Goal: Information Seeking & Learning: Learn about a topic

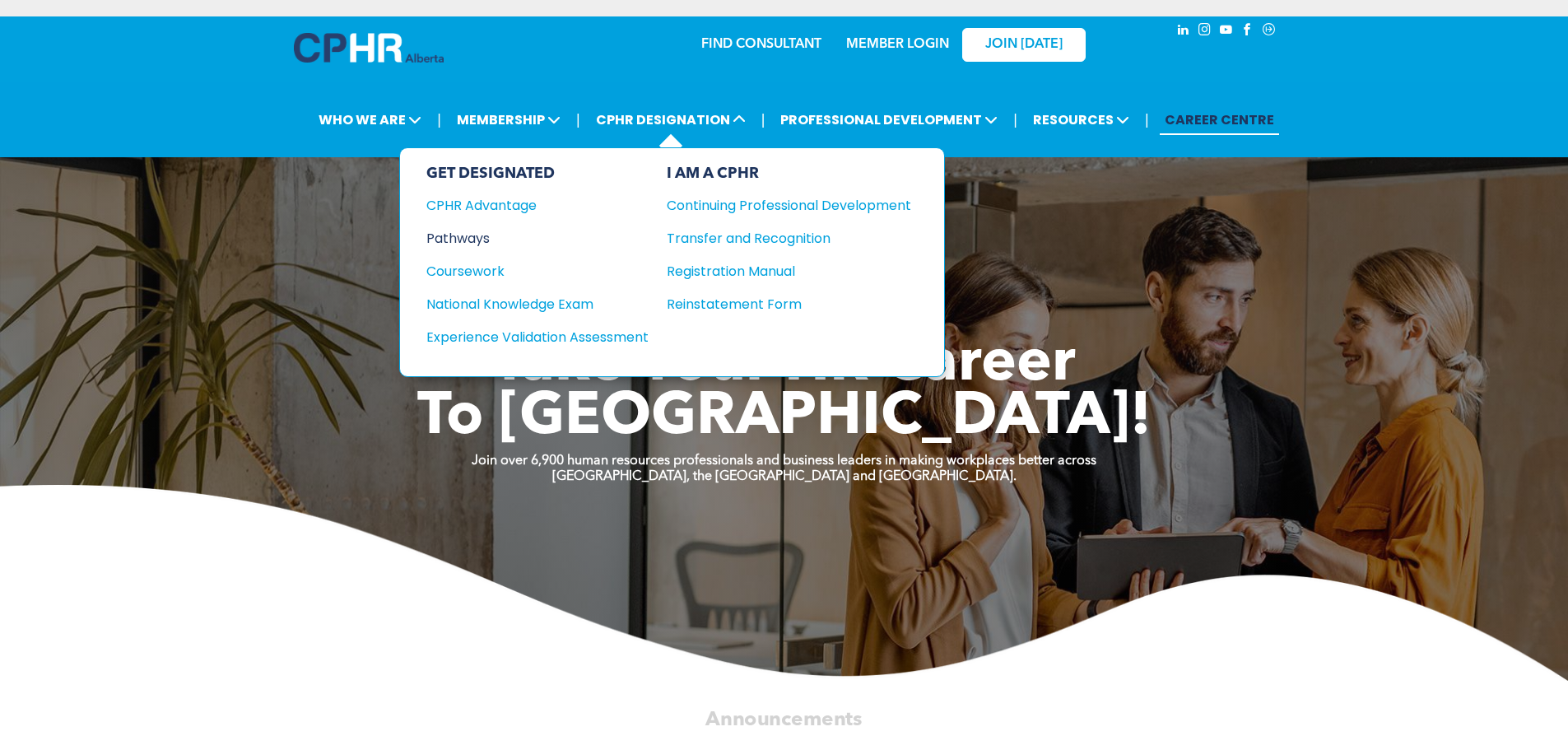
click at [475, 231] on div "Pathways" at bounding box center [526, 239] width 200 height 20
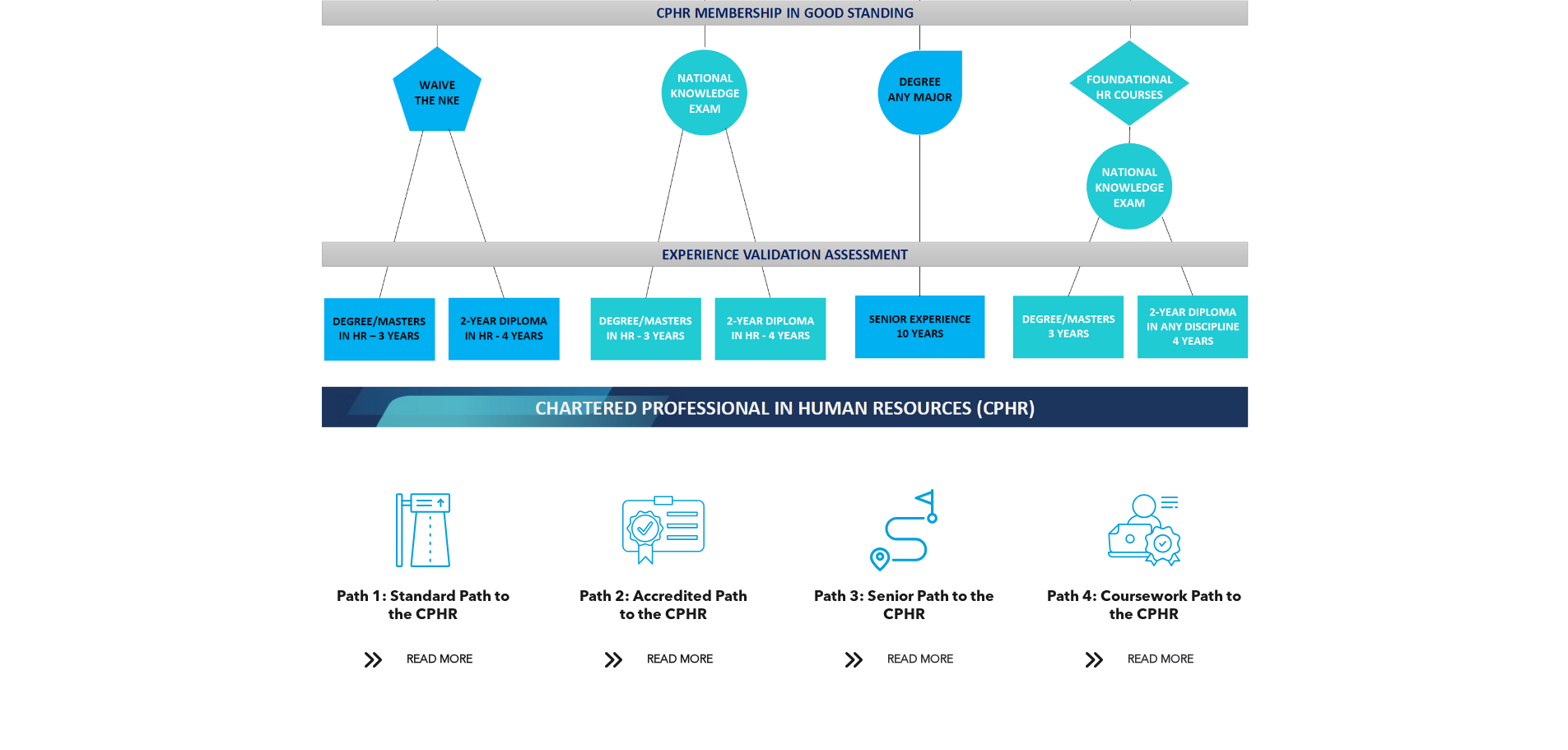
scroll to position [1565, 0]
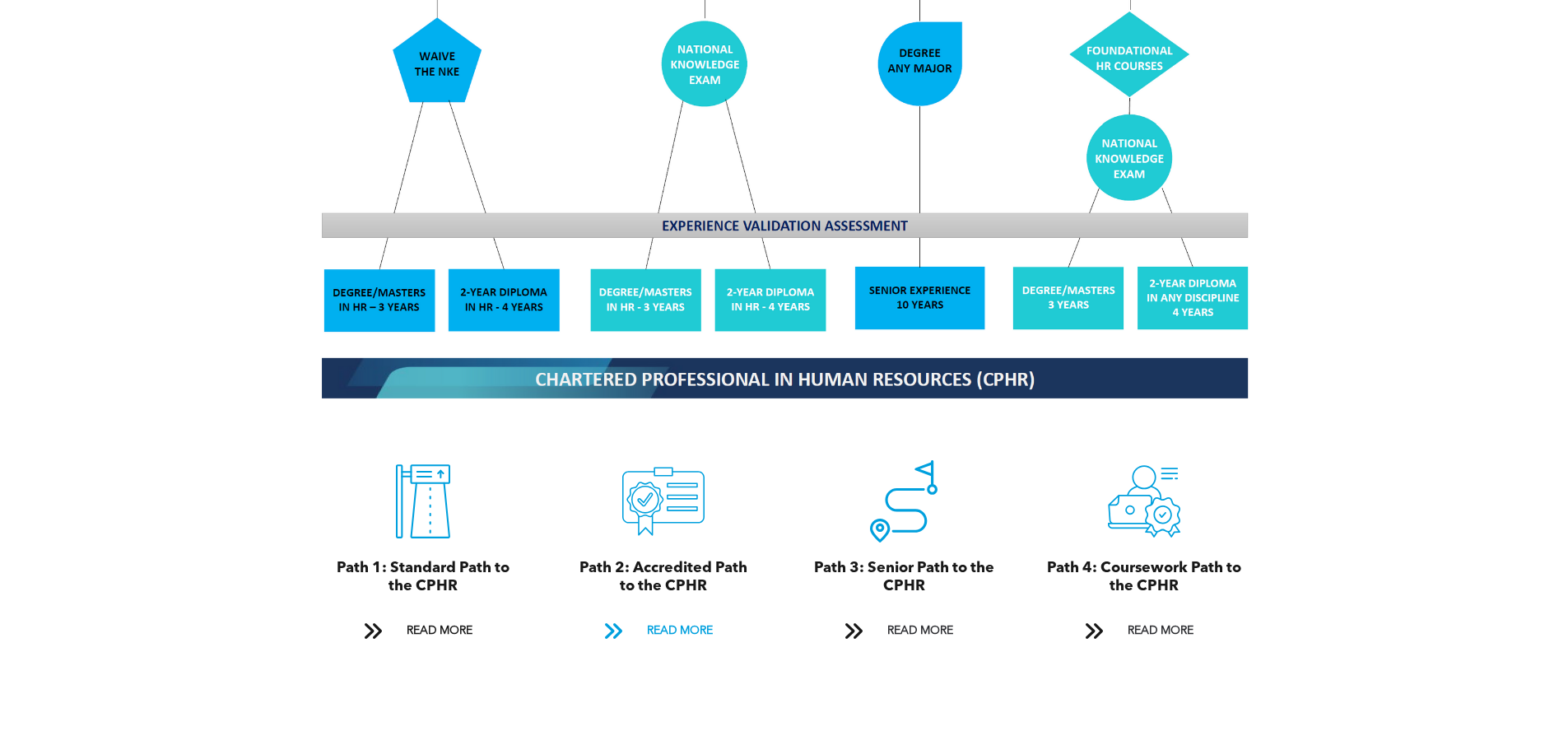
click at [696, 616] on span "READ MORE" at bounding box center [680, 631] width 78 height 31
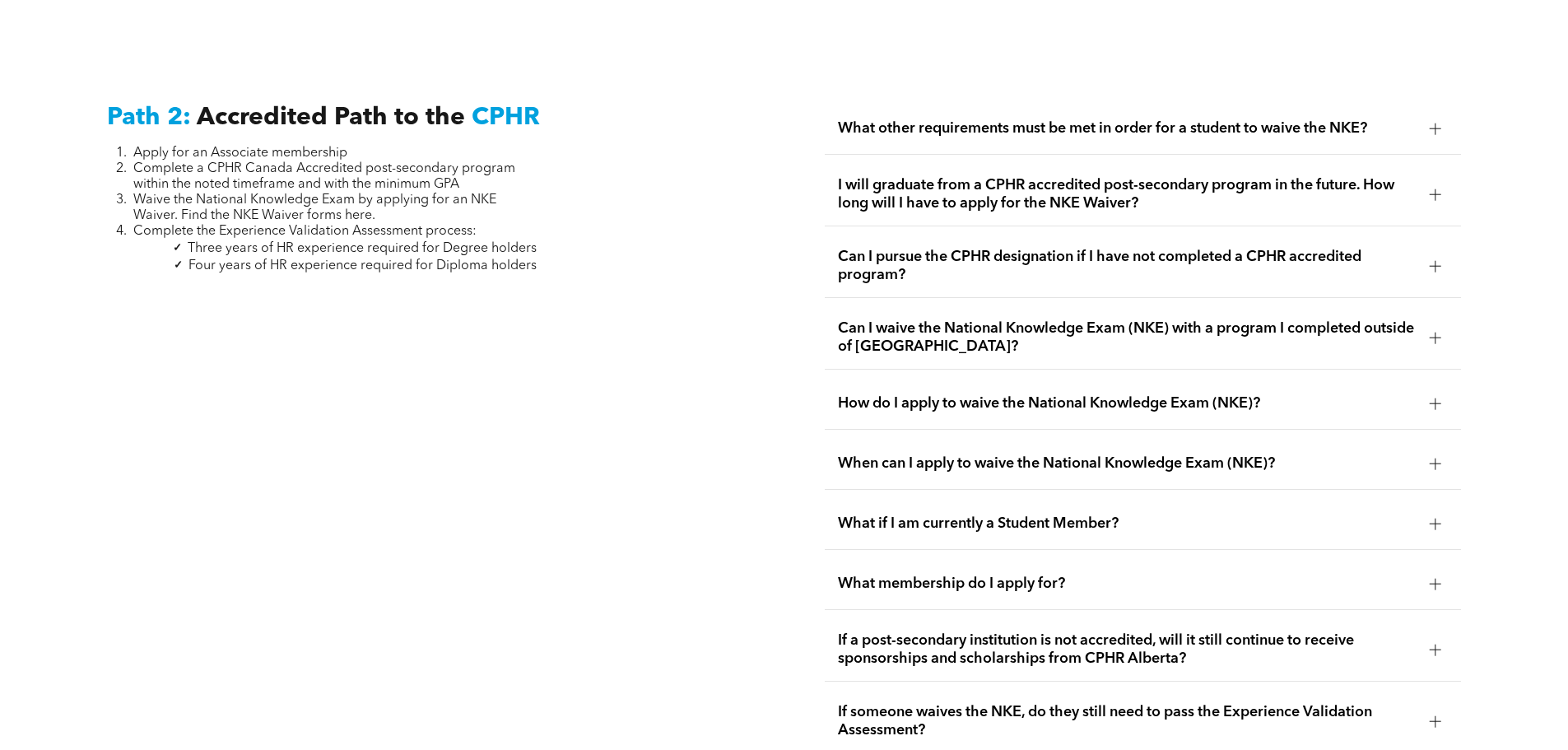
scroll to position [2692, 0]
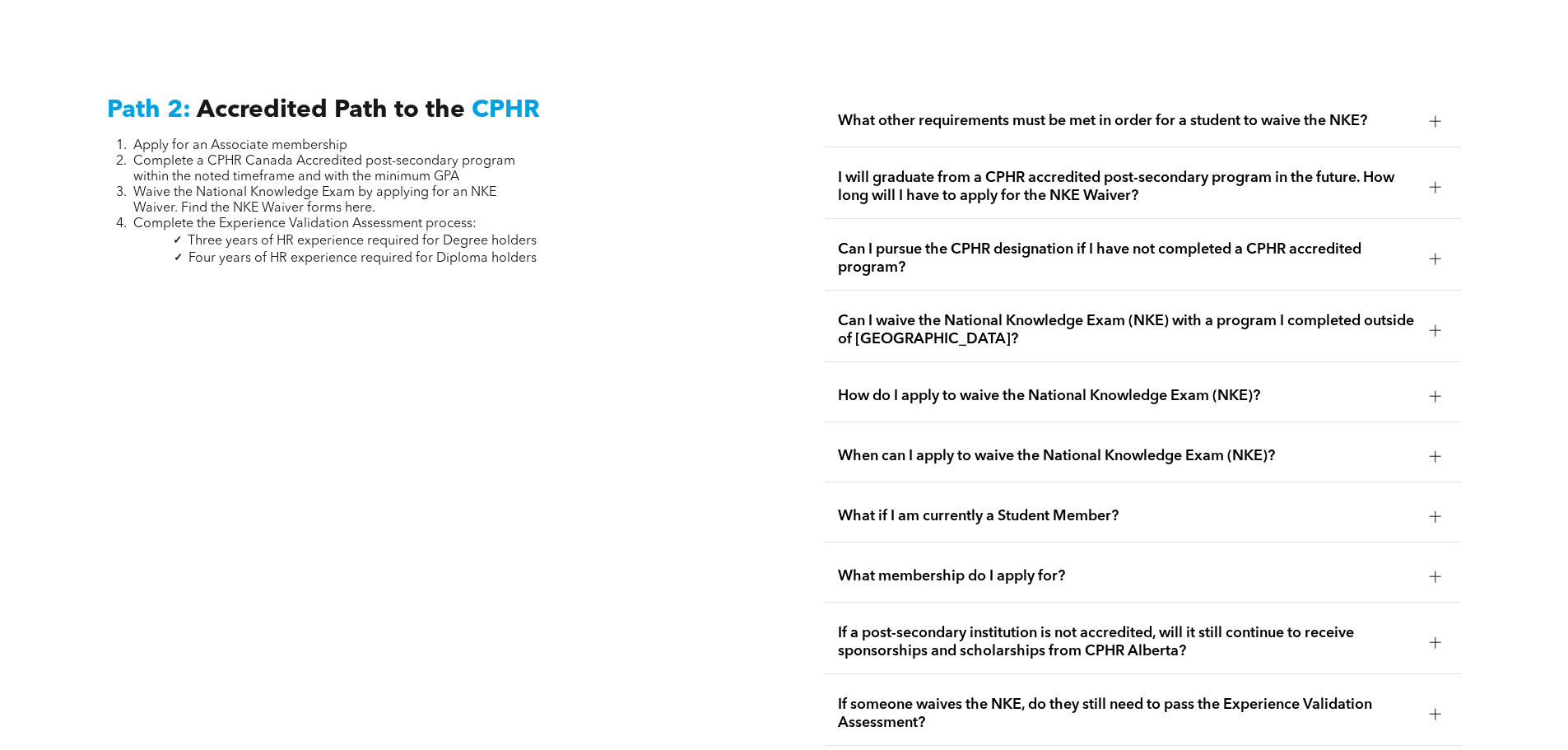
click at [904, 112] on span "What other requirements must be met in order for a student to waive the NKE?" at bounding box center [1128, 121] width 579 height 18
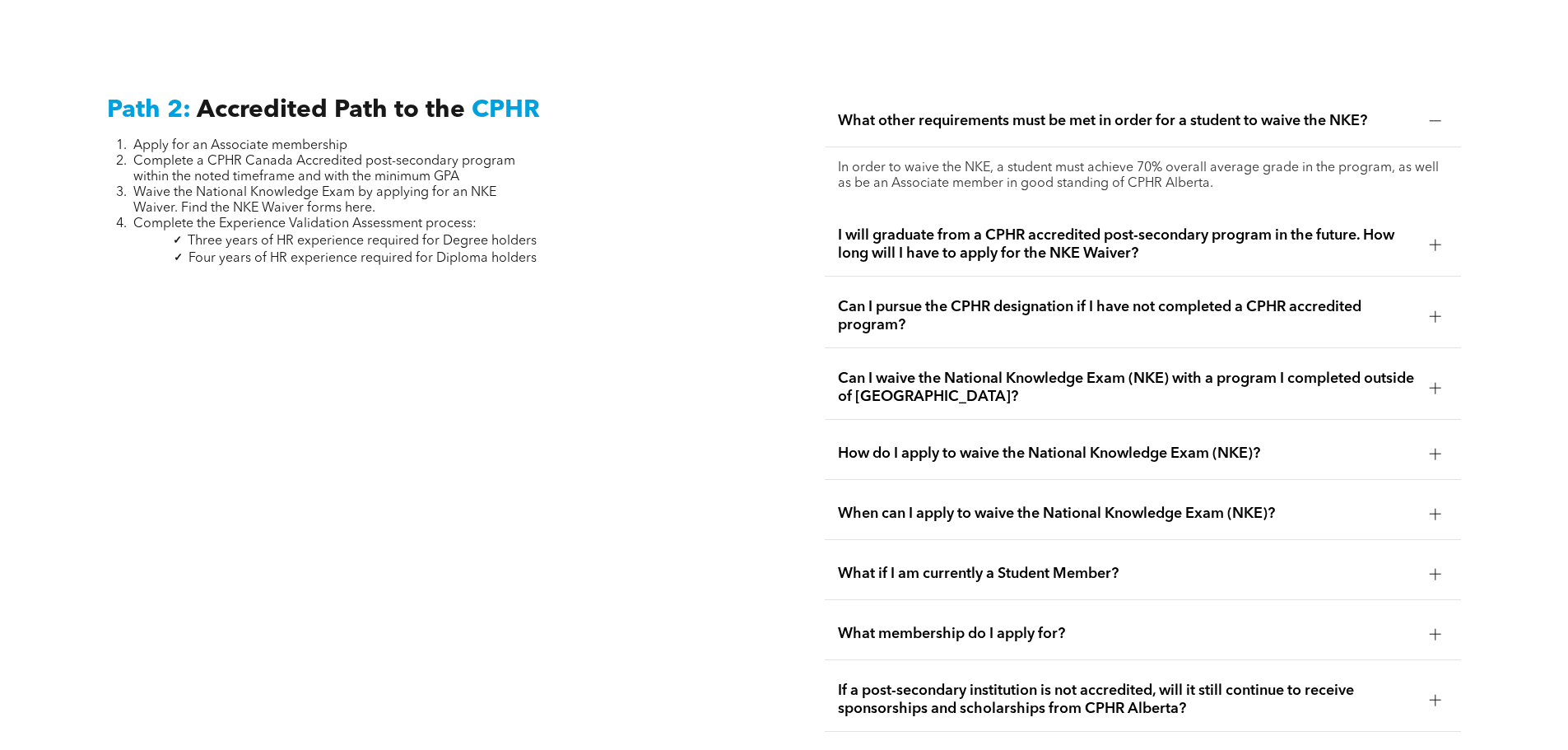
click at [929, 227] on span "I will graduate from a CPHR accredited post-secondary program in the future. Ho…" at bounding box center [1128, 244] width 579 height 36
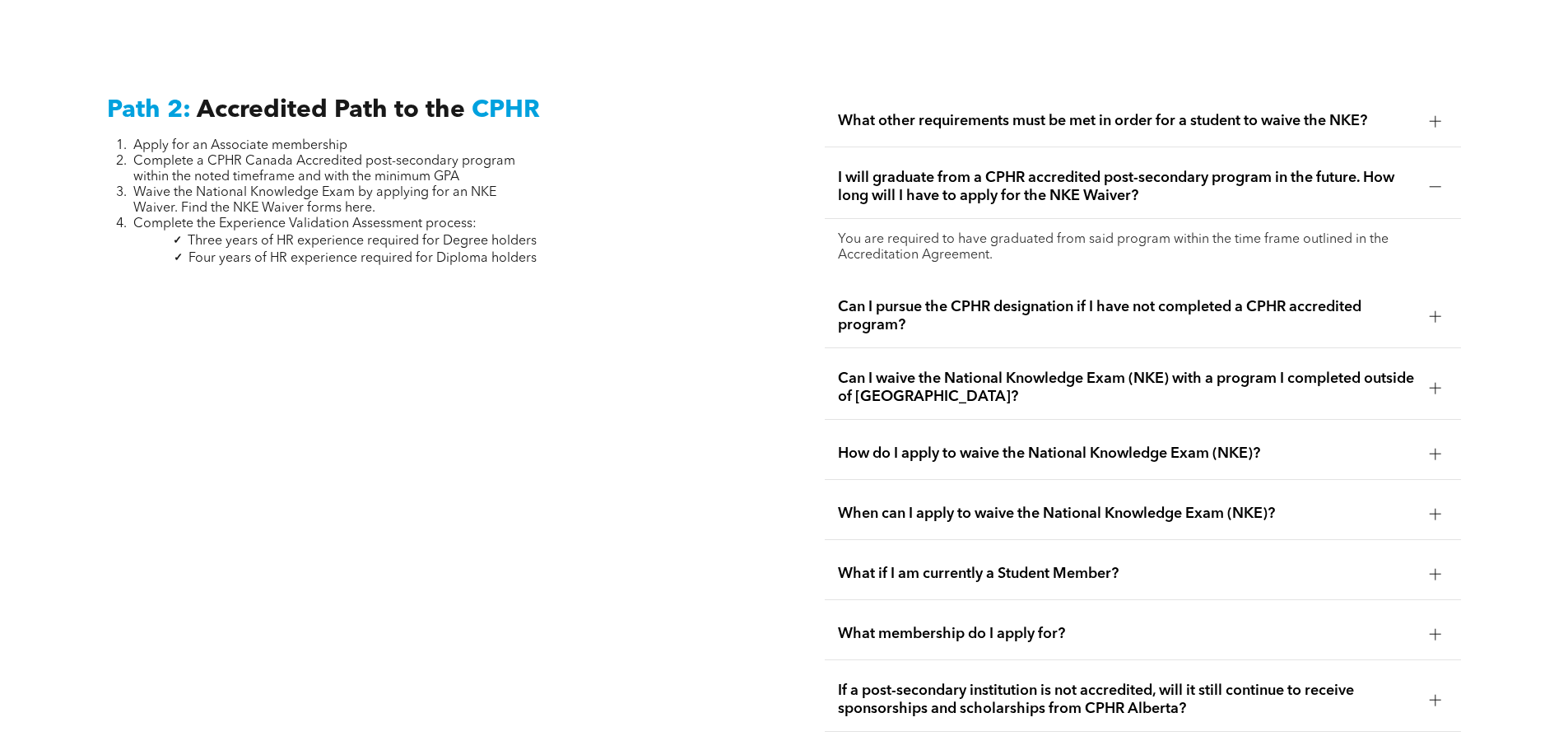
scroll to position [2774, 0]
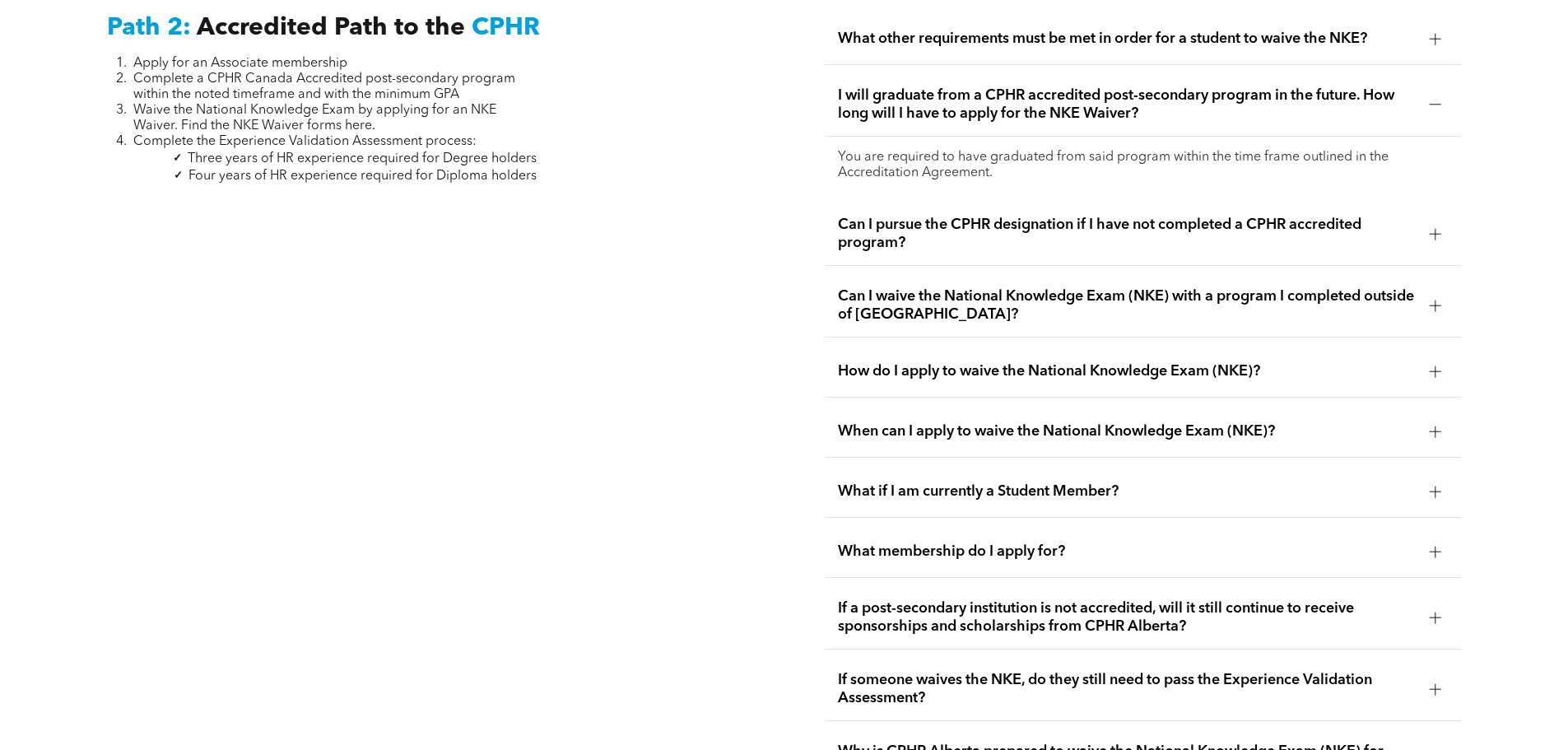
click at [983, 542] on div "What membership do I apply for?" at bounding box center [1143, 552] width 636 height 52
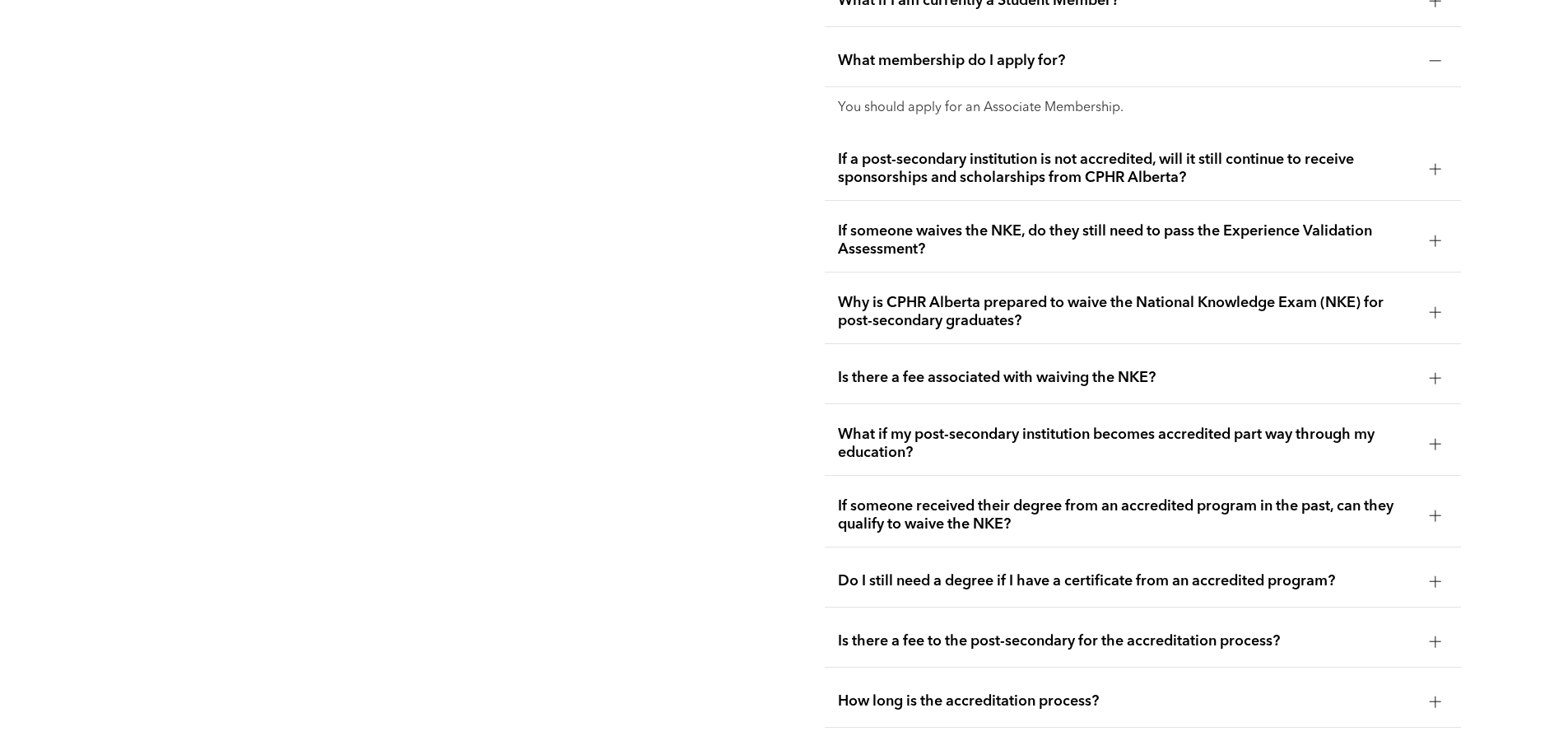
scroll to position [3269, 0]
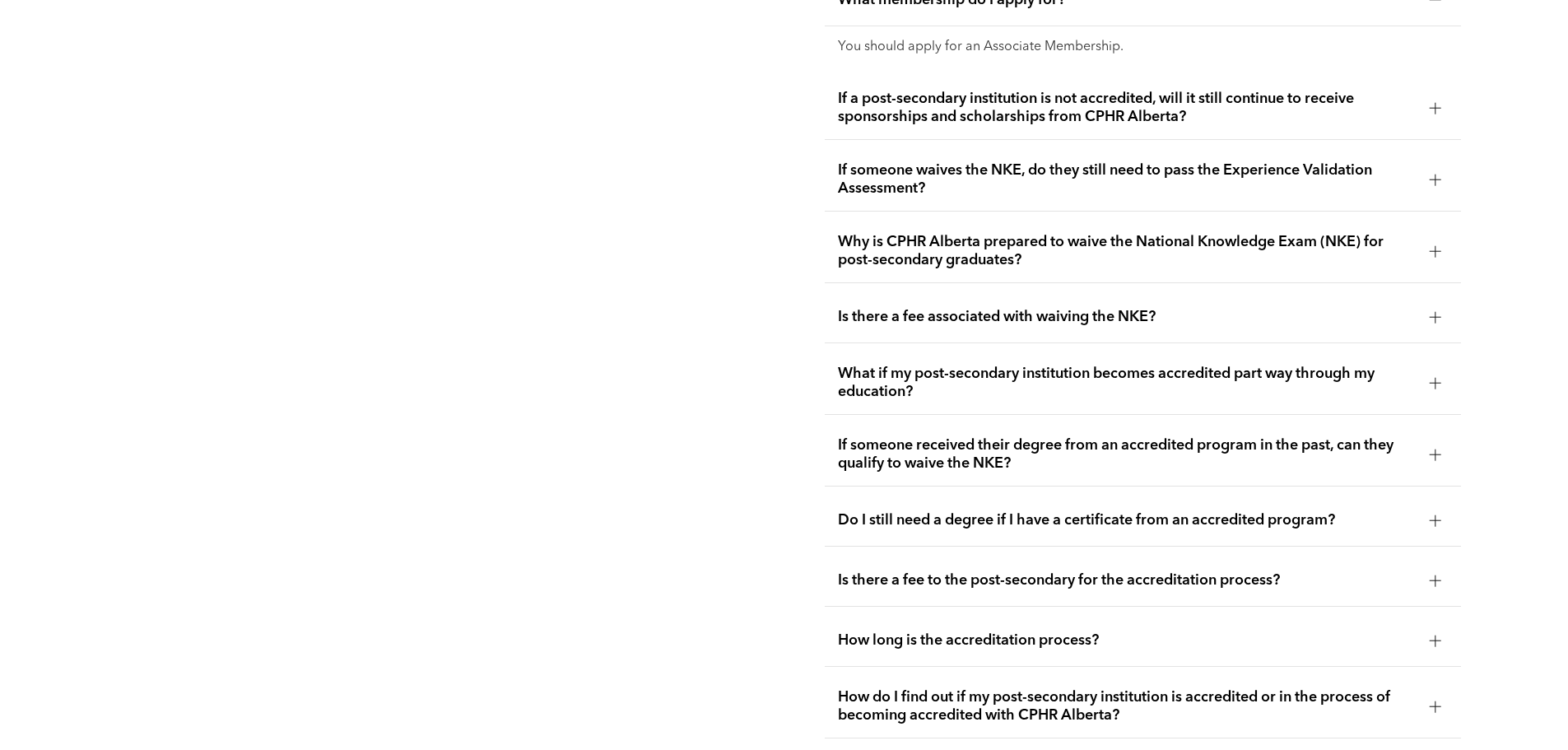
click at [975, 615] on div "How long is the accreditation process?" at bounding box center [1143, 641] width 636 height 52
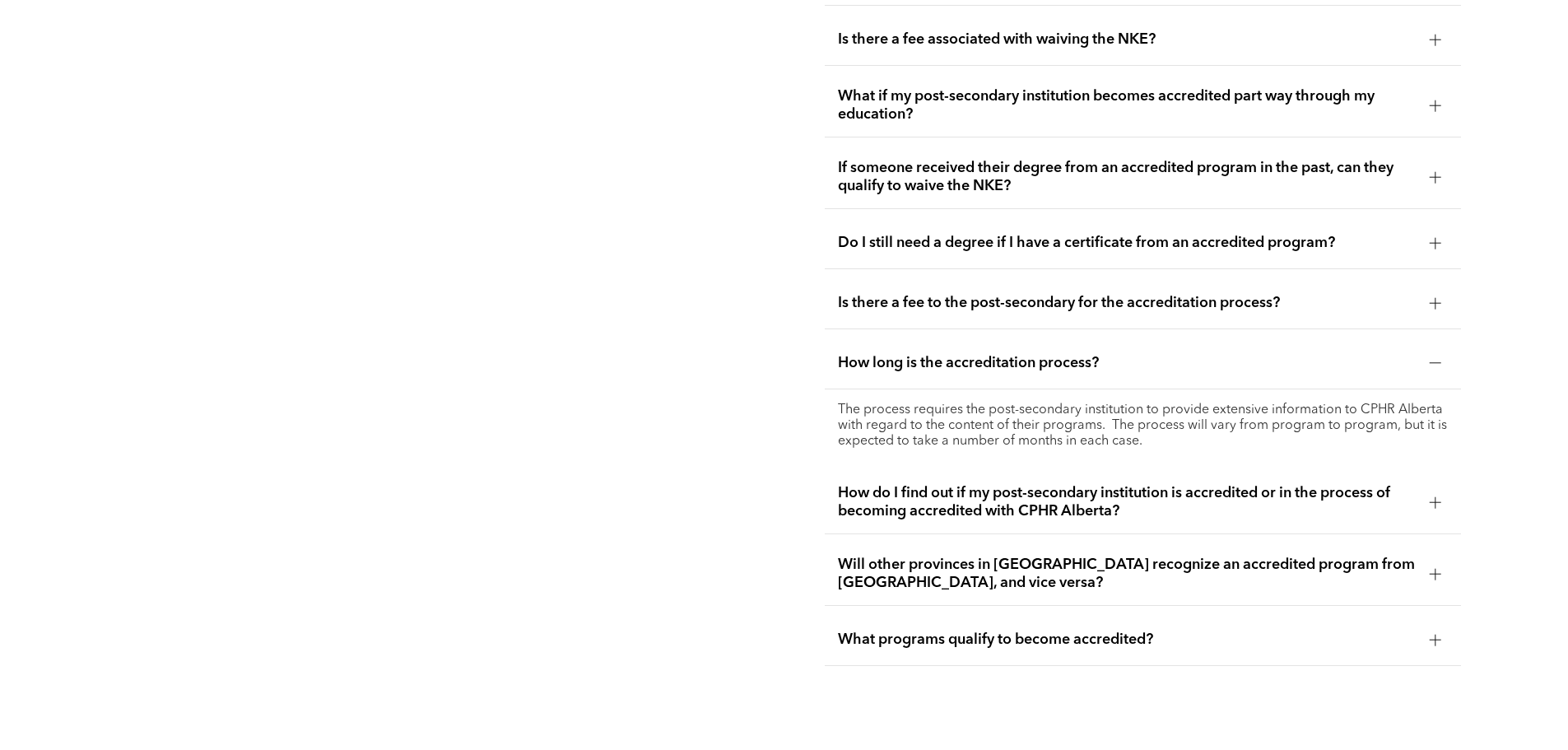
scroll to position [3516, 0]
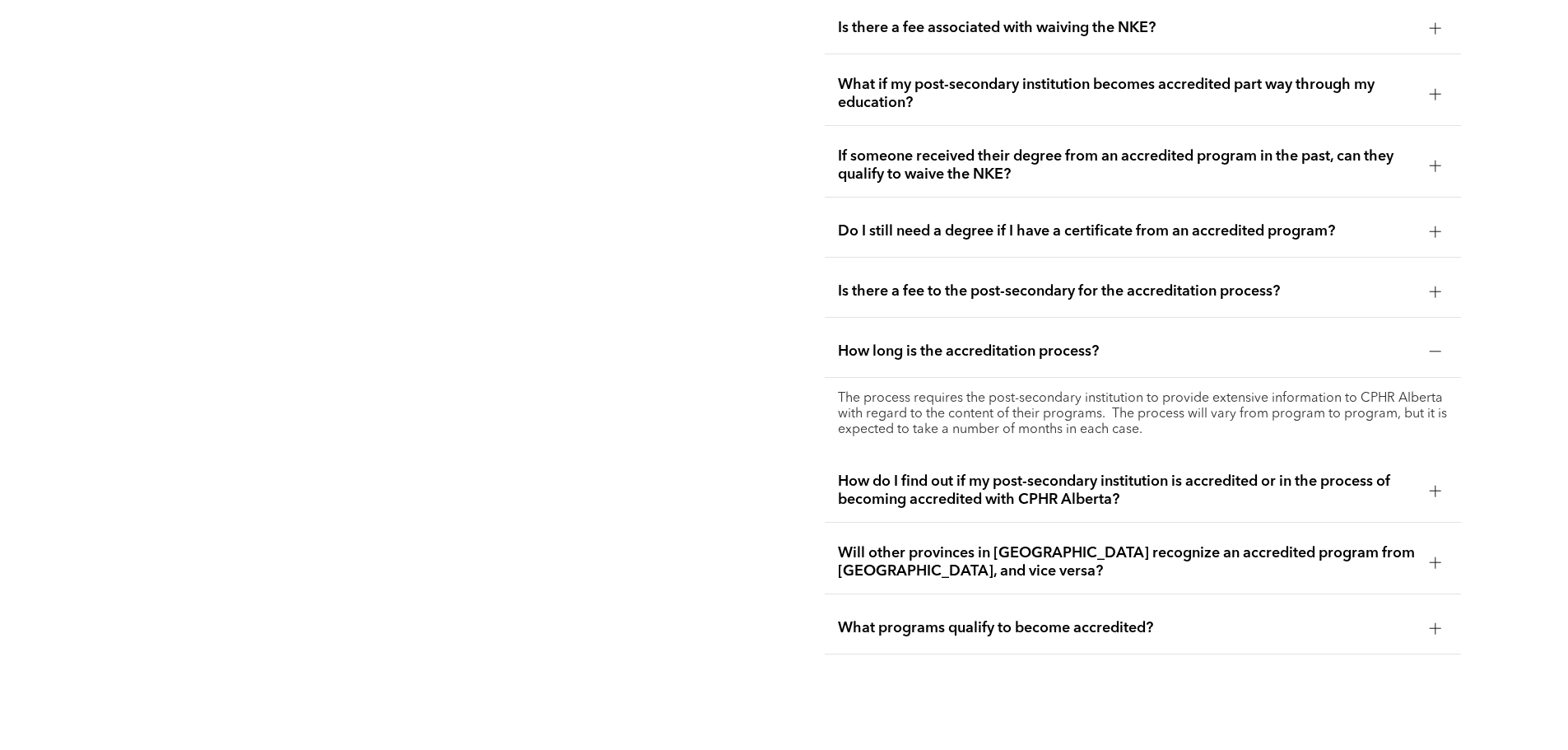
click at [986, 620] on span "What programs qualify to become accredited?" at bounding box center [1128, 629] width 579 height 18
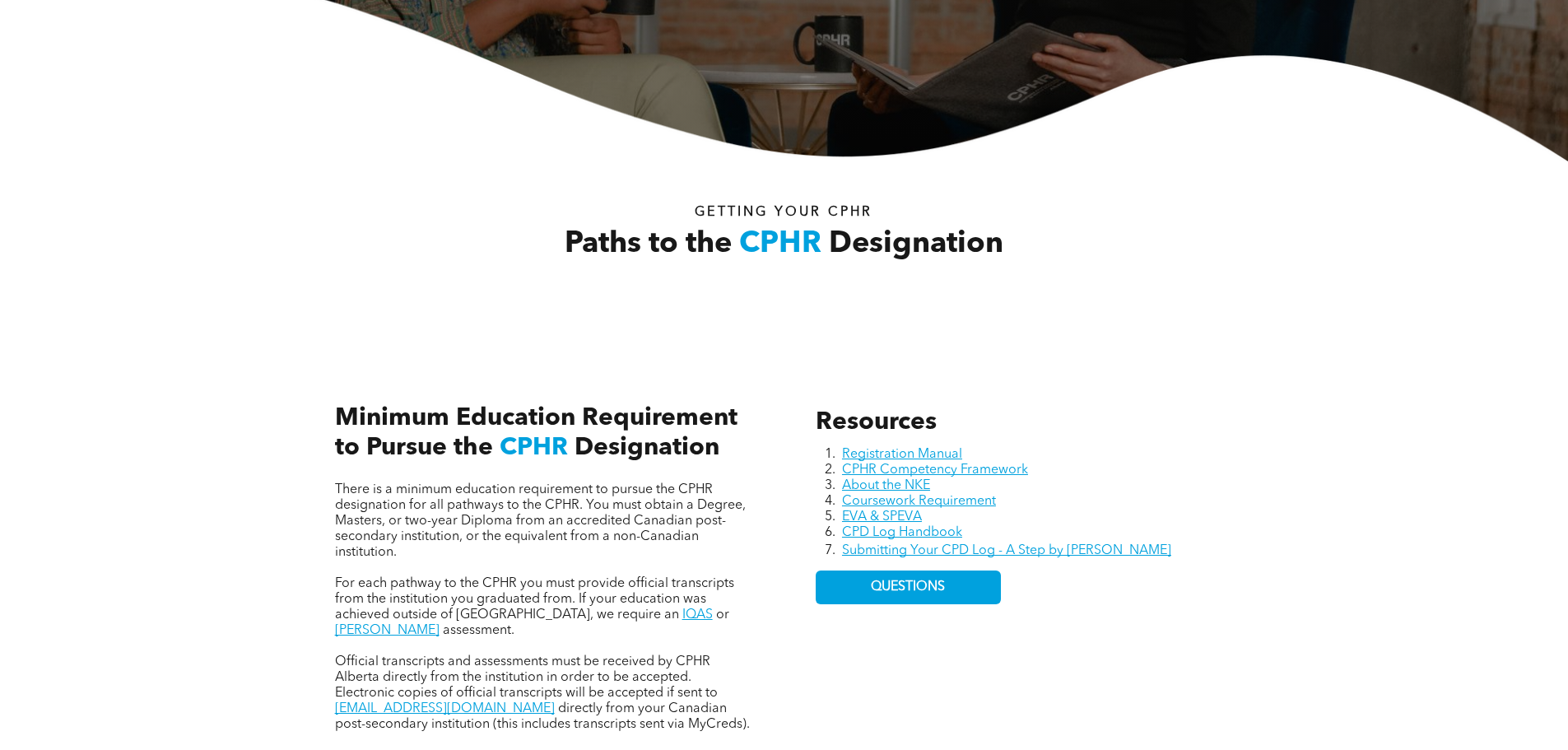
scroll to position [387, 0]
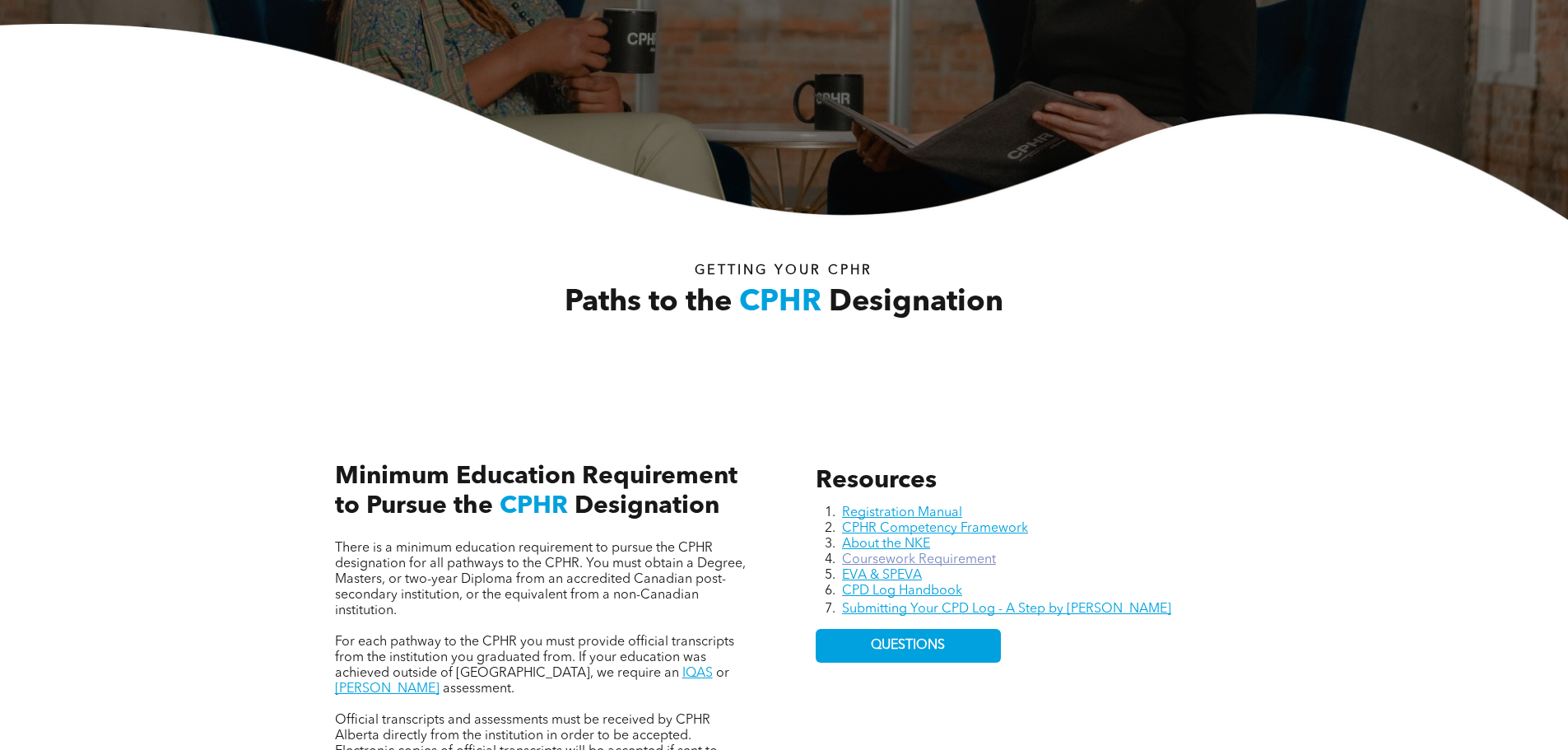
click at [865, 553] on link "Coursework Requirement" at bounding box center [919, 559] width 154 height 13
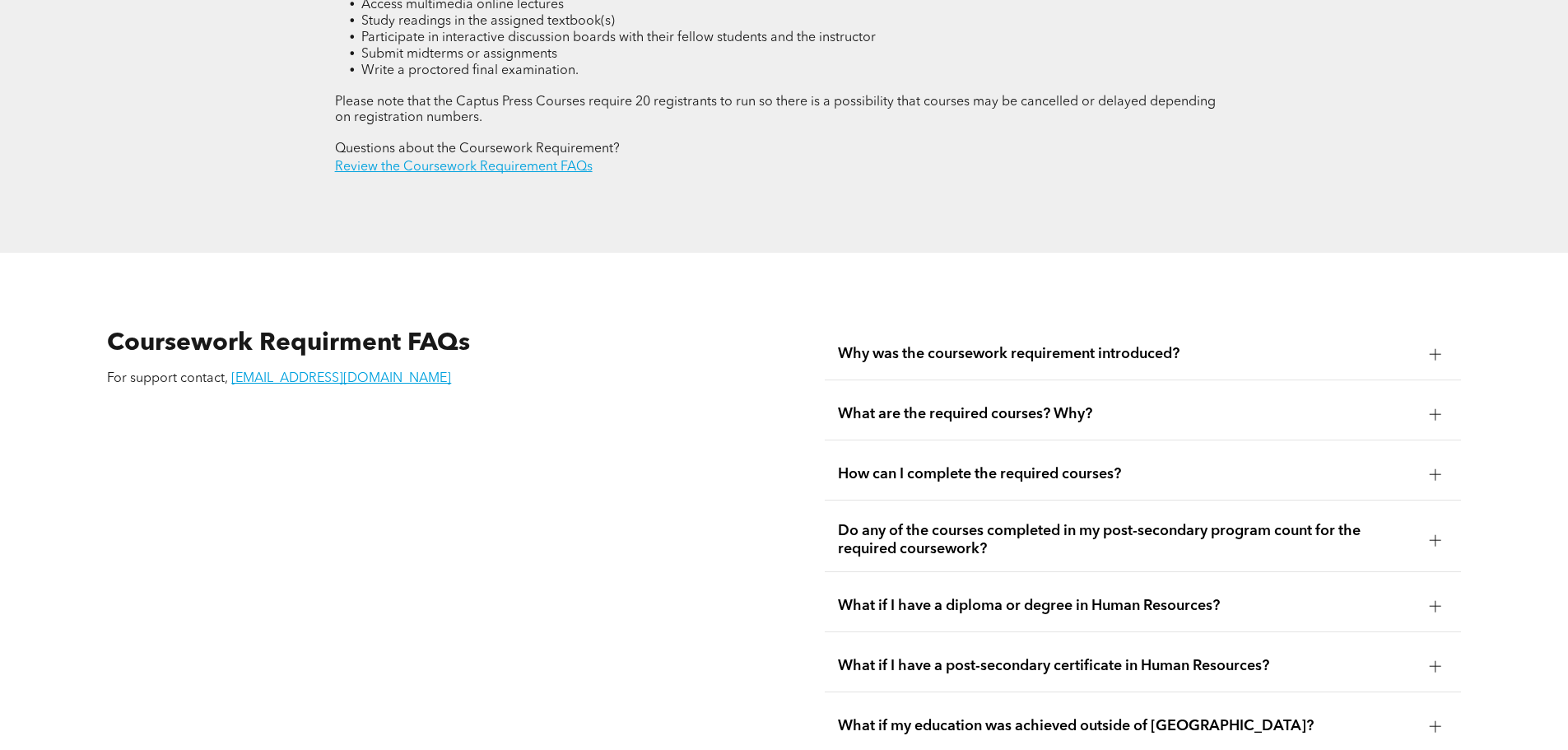
scroll to position [2800, 0]
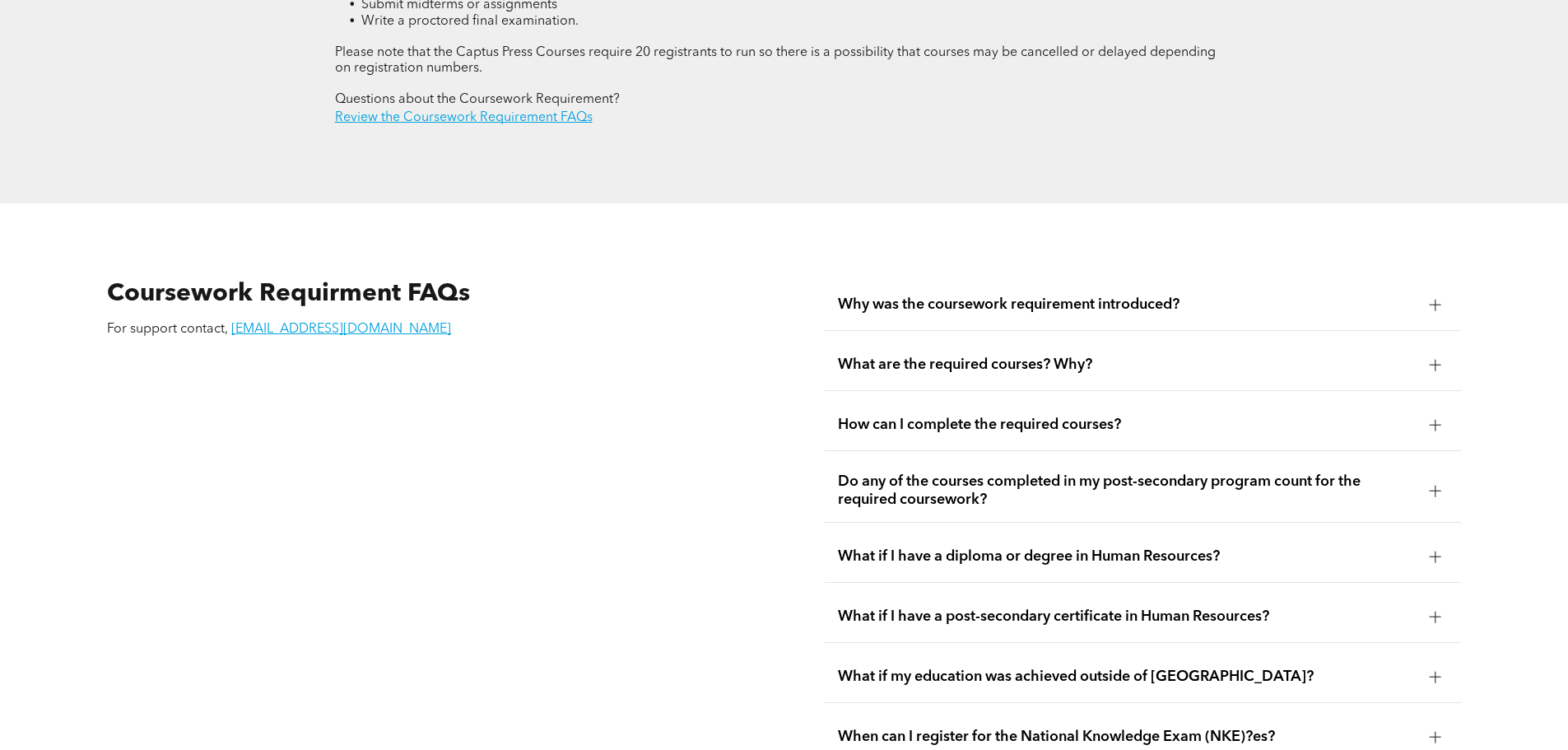
click at [1316, 283] on div "Why was the coursework requirement introduced?" at bounding box center [1143, 305] width 636 height 52
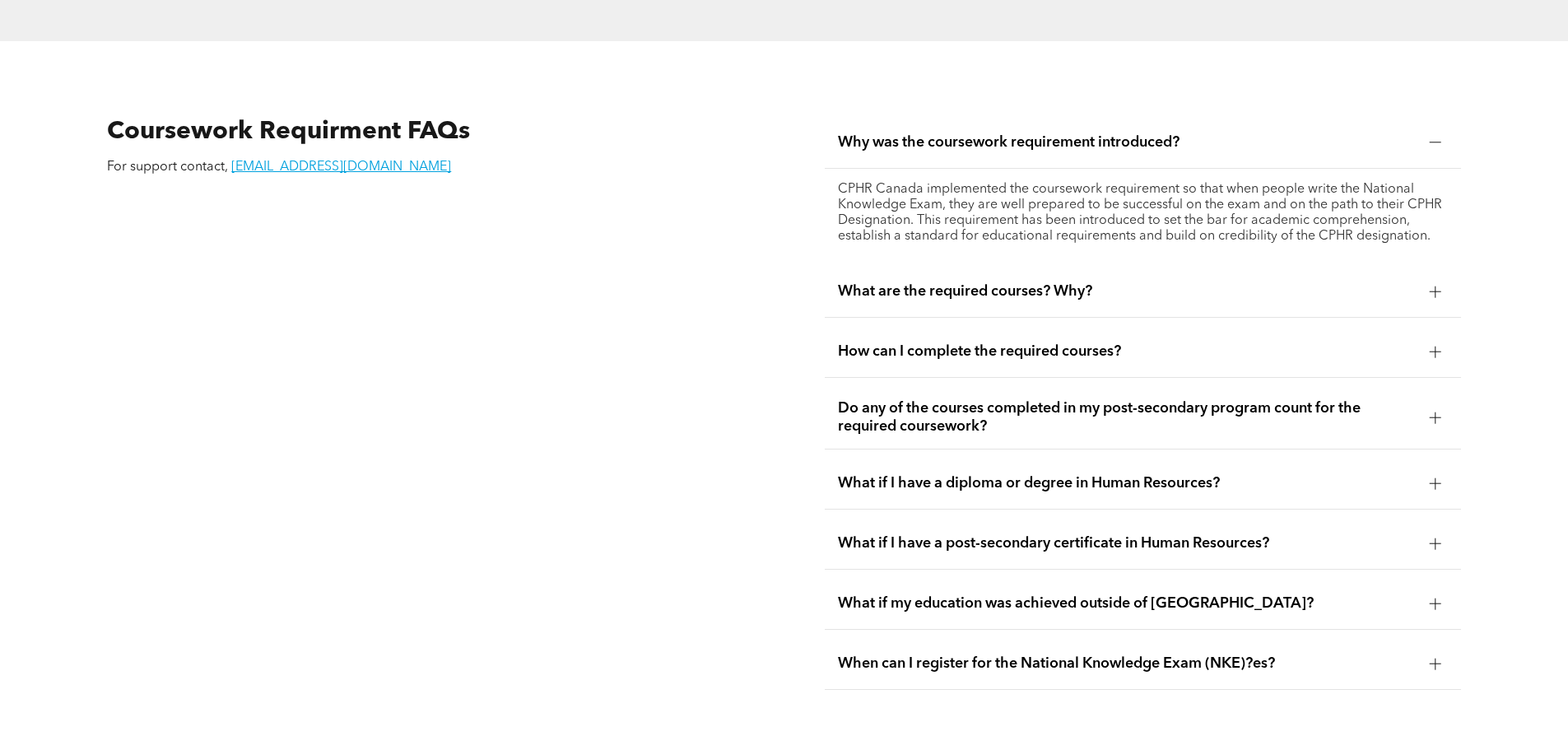
scroll to position [2965, 0]
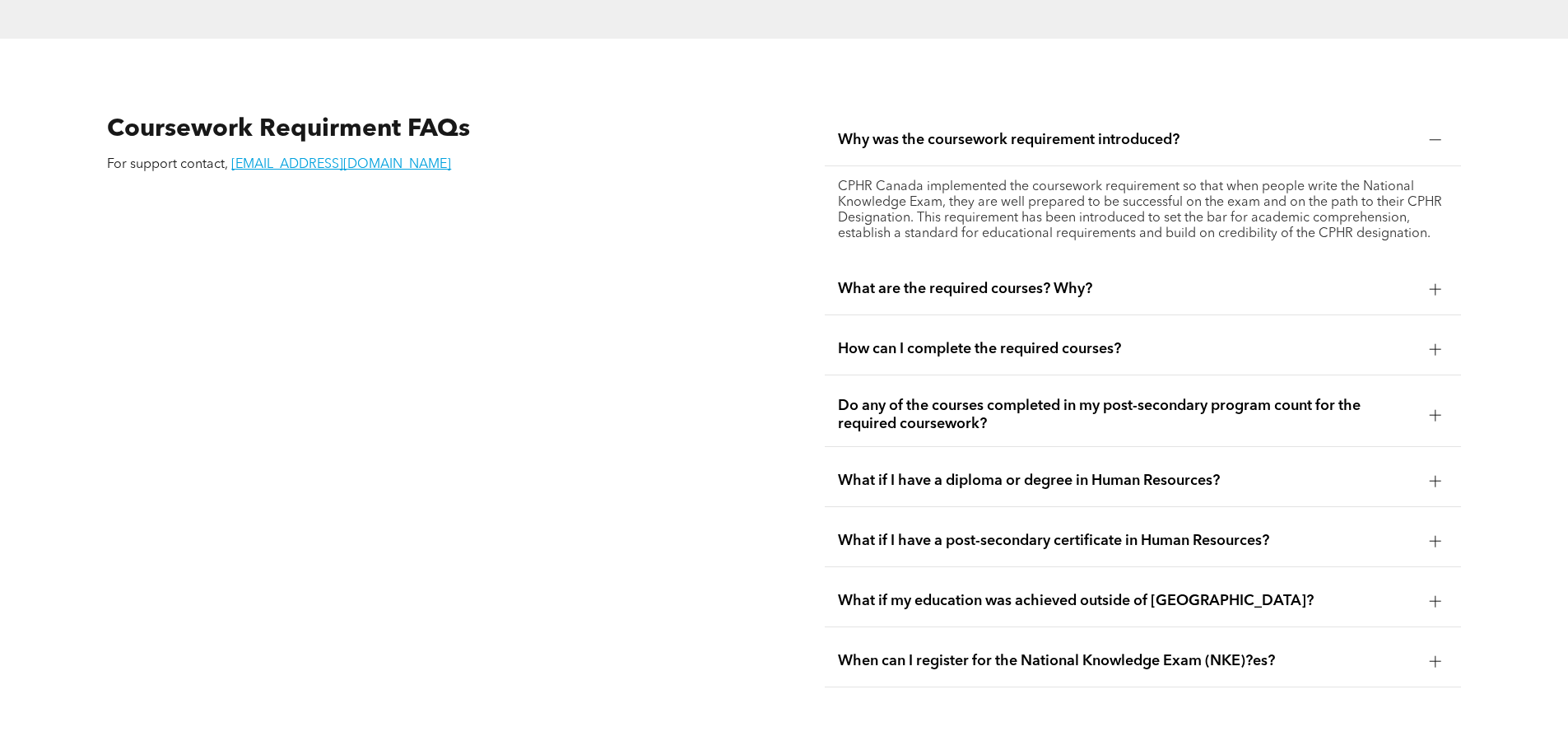
click at [1101, 274] on div "What are the required courses? Why?" at bounding box center [1143, 289] width 636 height 52
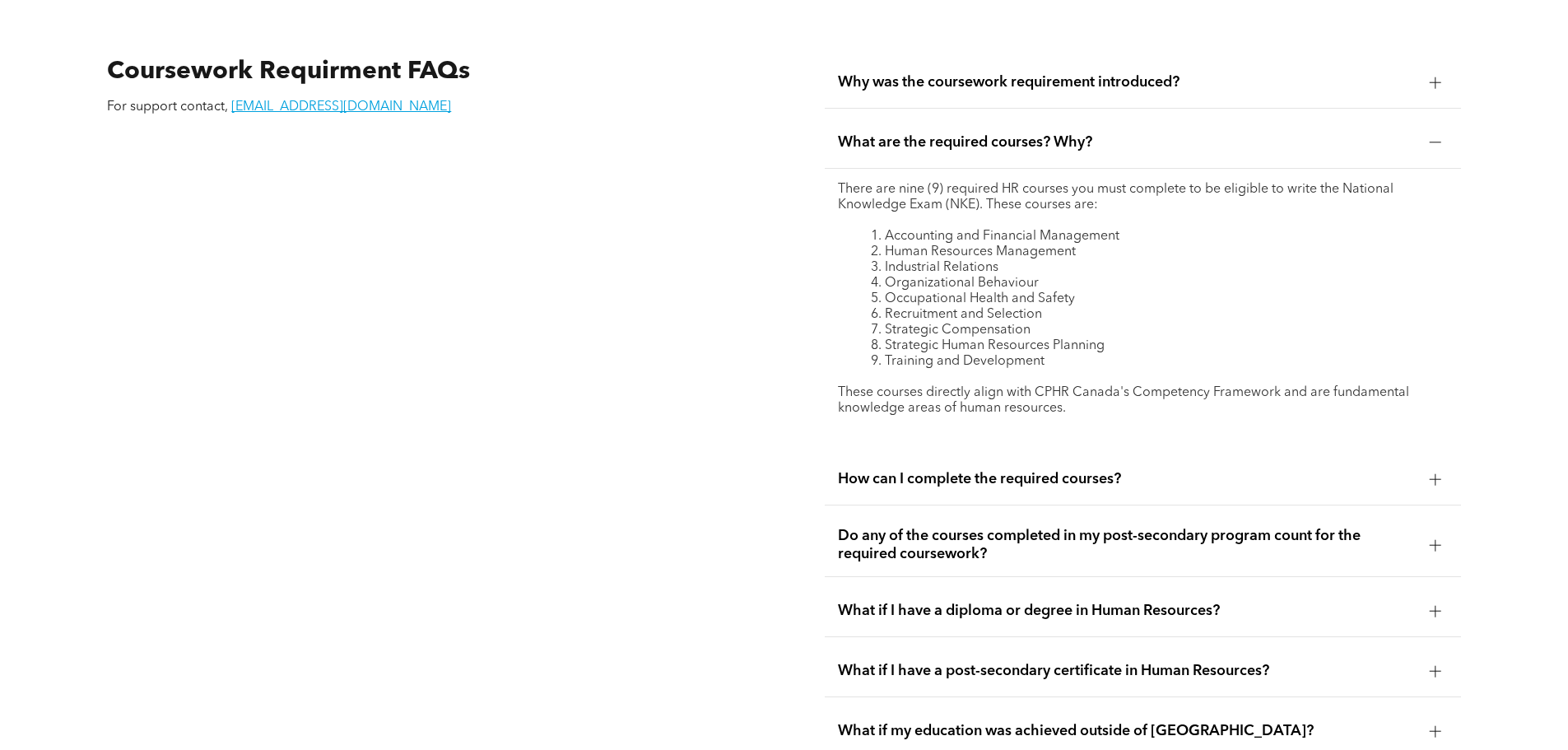
scroll to position [3047, 0]
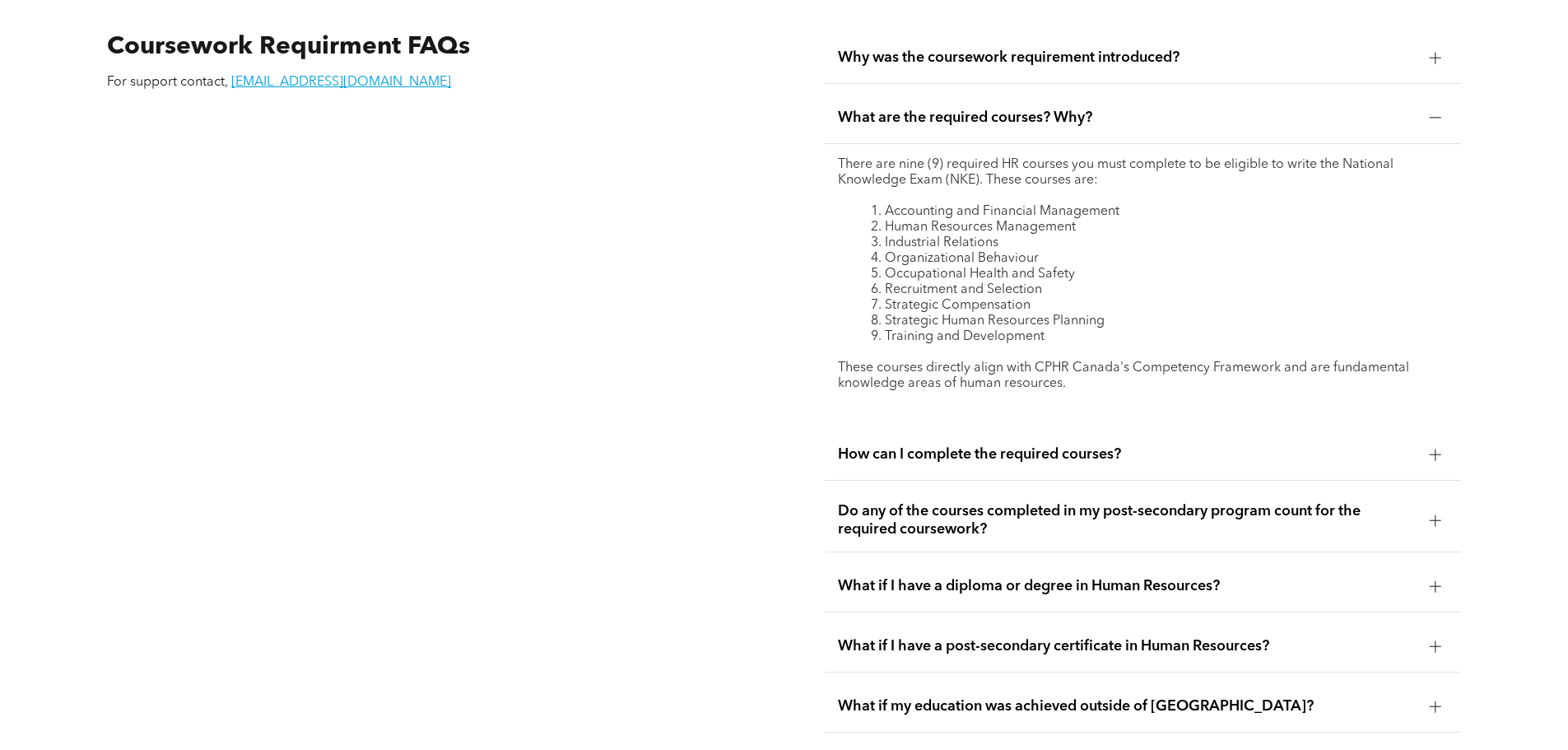
click at [1035, 436] on div "How can I complete the required courses?" at bounding box center [1143, 455] width 636 height 52
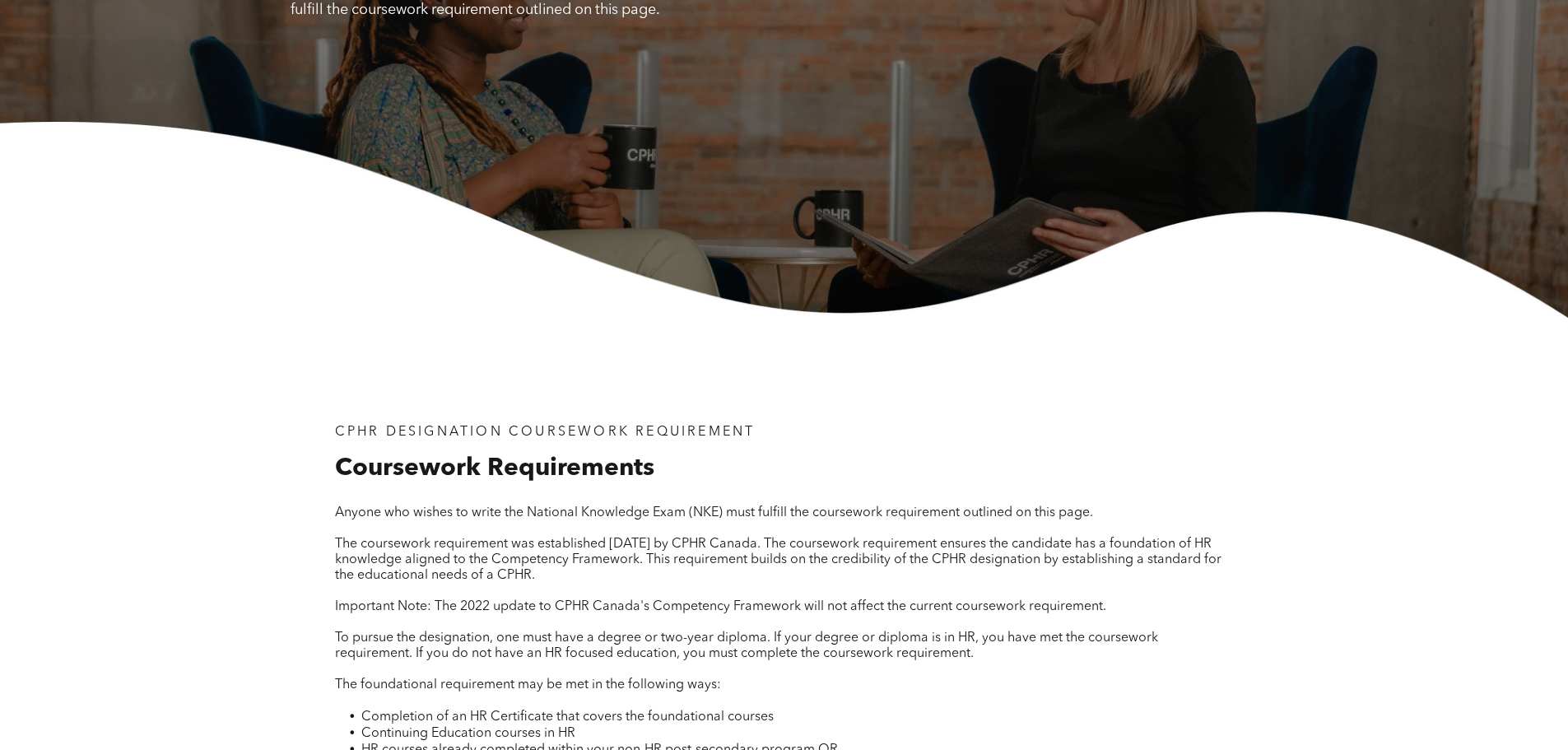
scroll to position [0, 0]
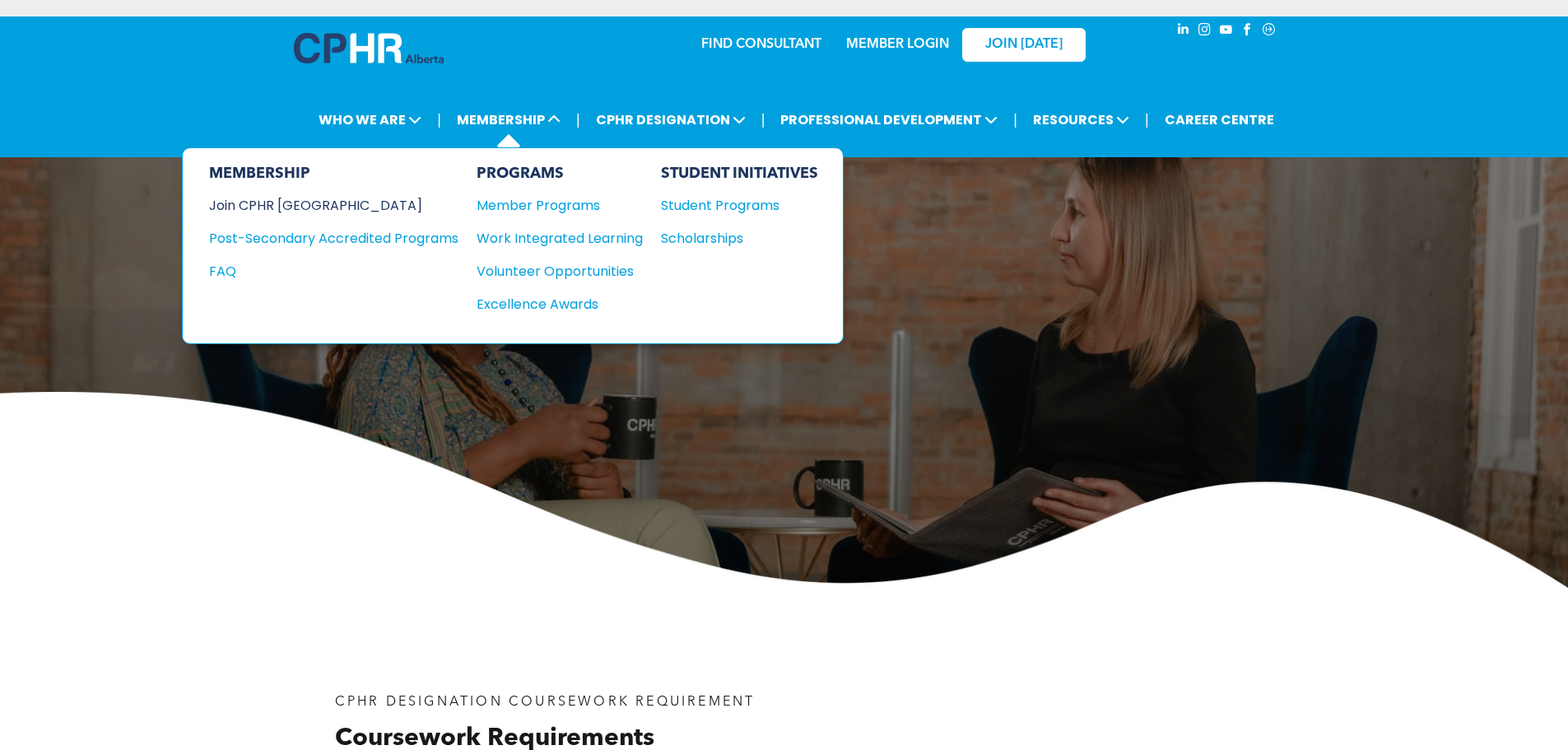
click at [303, 205] on div "Join CPHR [GEOGRAPHIC_DATA]" at bounding box center [321, 205] width 225 height 20
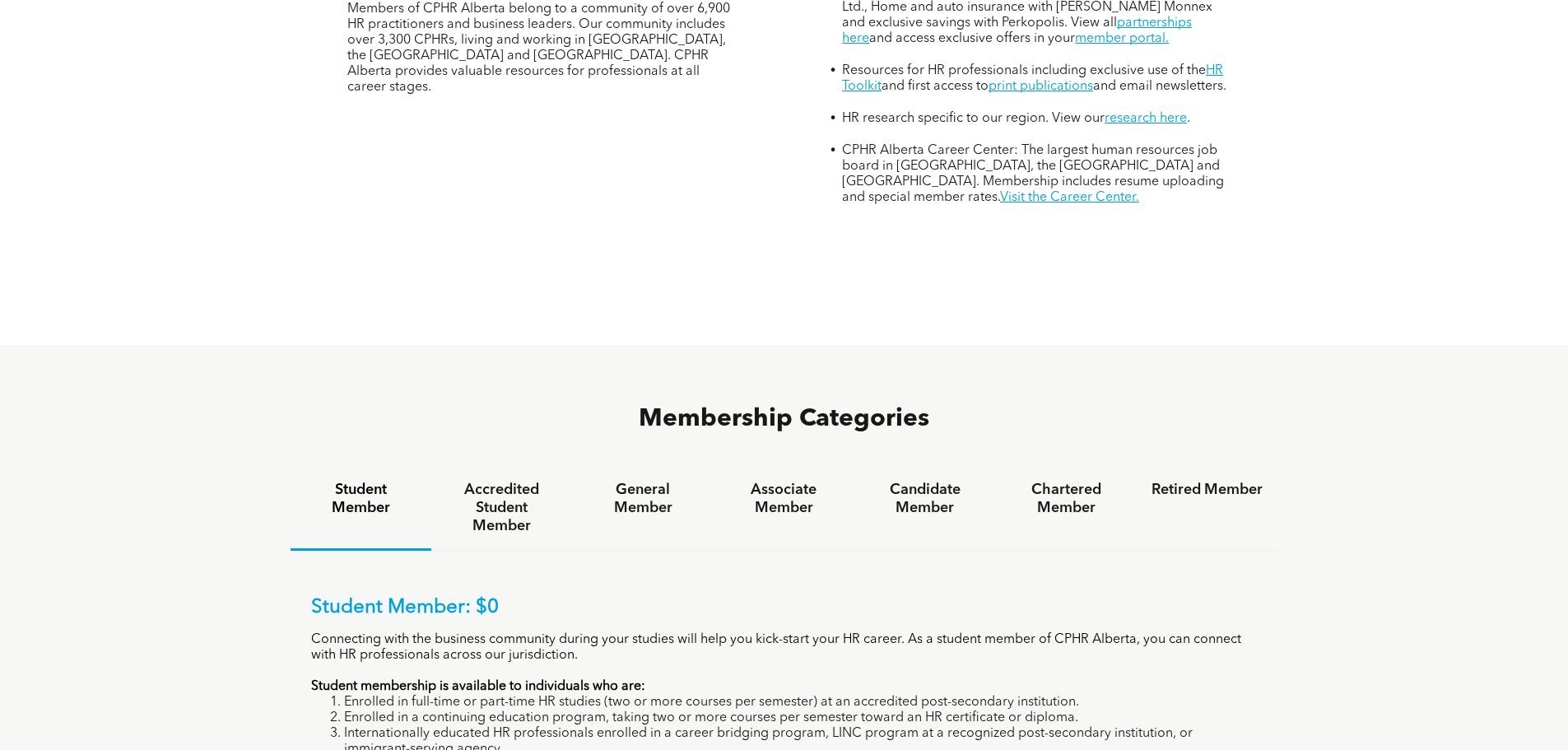
scroll to position [824, 0]
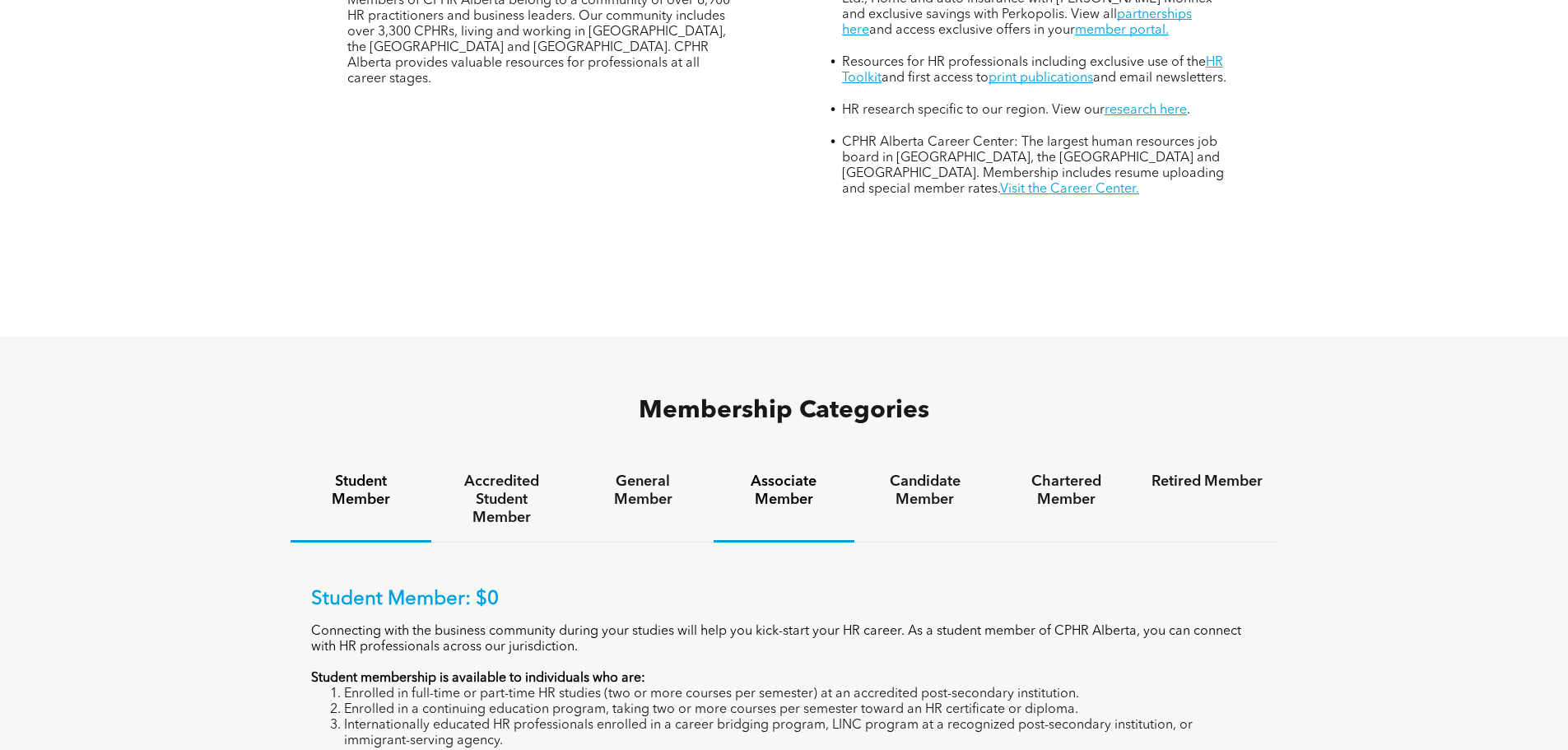
click at [772, 473] on h4 "Associate Member" at bounding box center [784, 490] width 111 height 36
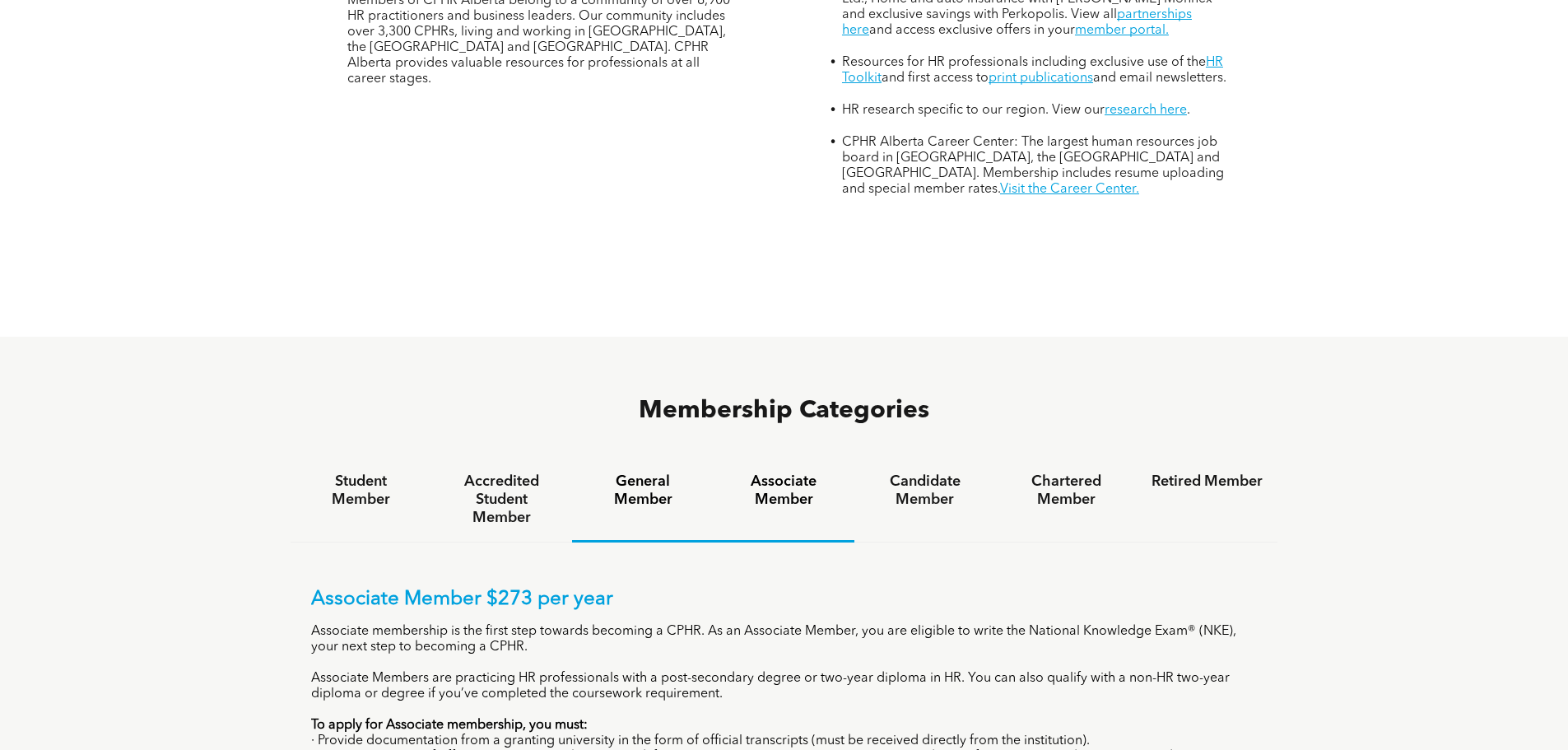
click at [696, 473] on h4 "General Member" at bounding box center [643, 490] width 111 height 36
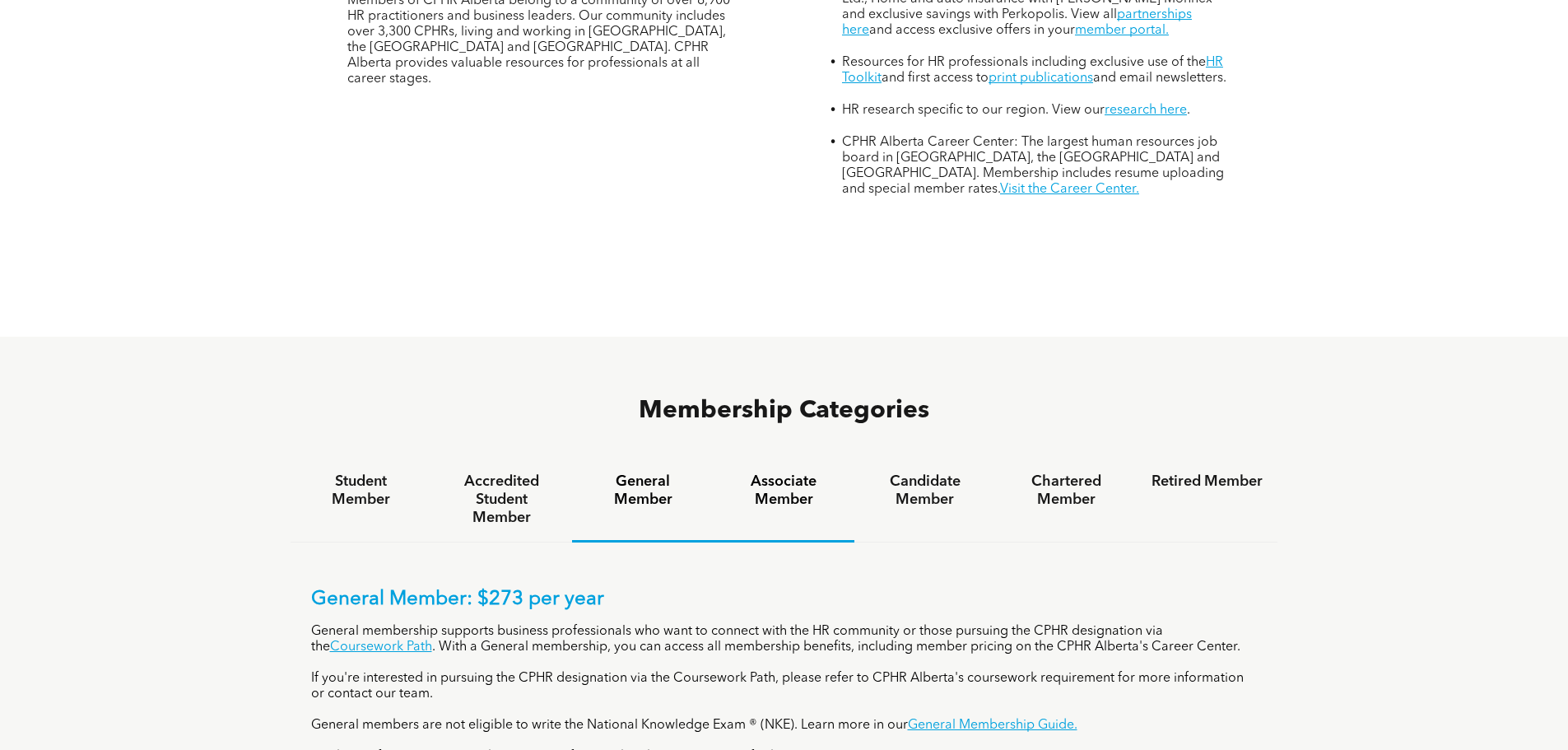
click at [778, 473] on h4 "Associate Member" at bounding box center [784, 490] width 111 height 36
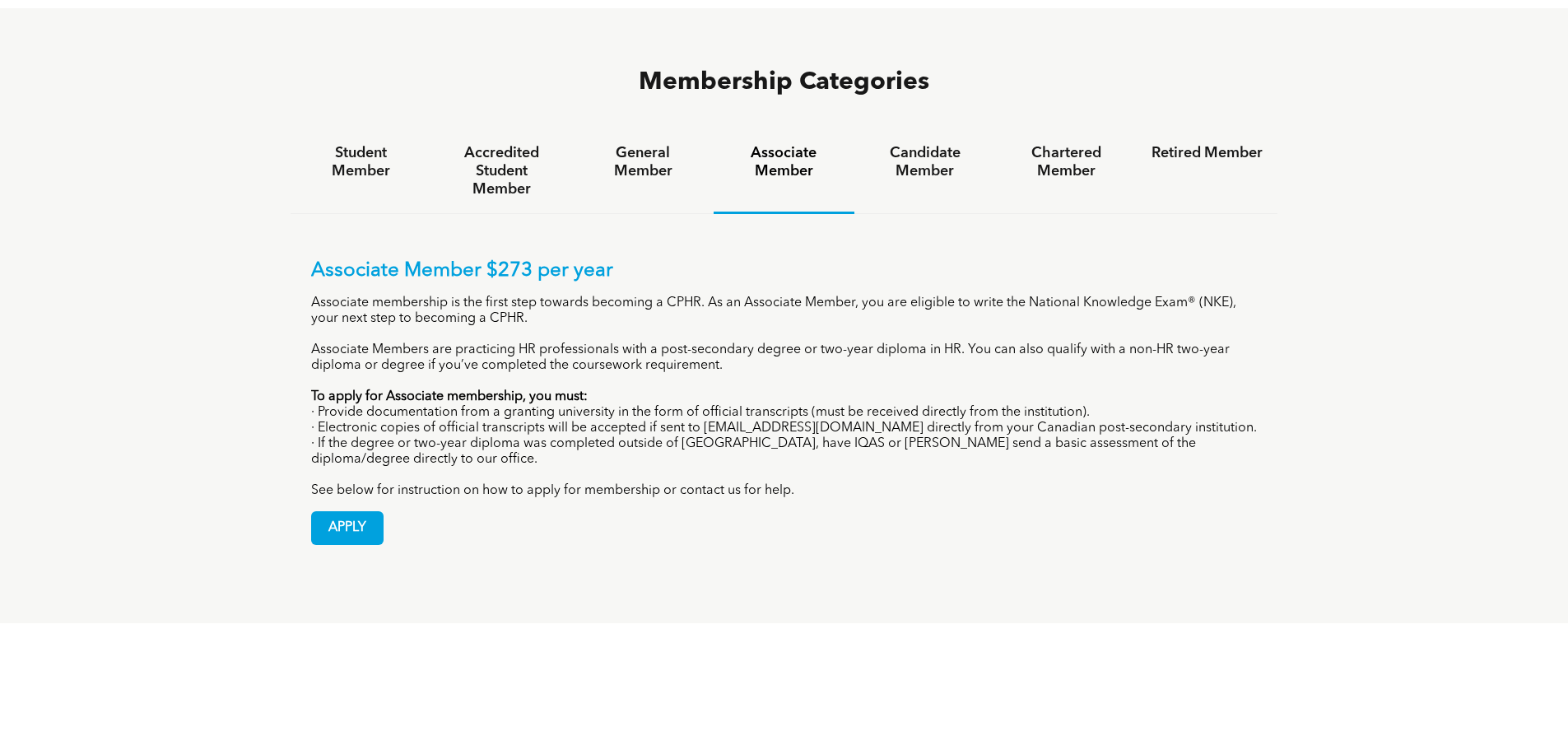
scroll to position [1153, 0]
click at [339, 511] on span "APPLY" at bounding box center [348, 527] width 71 height 32
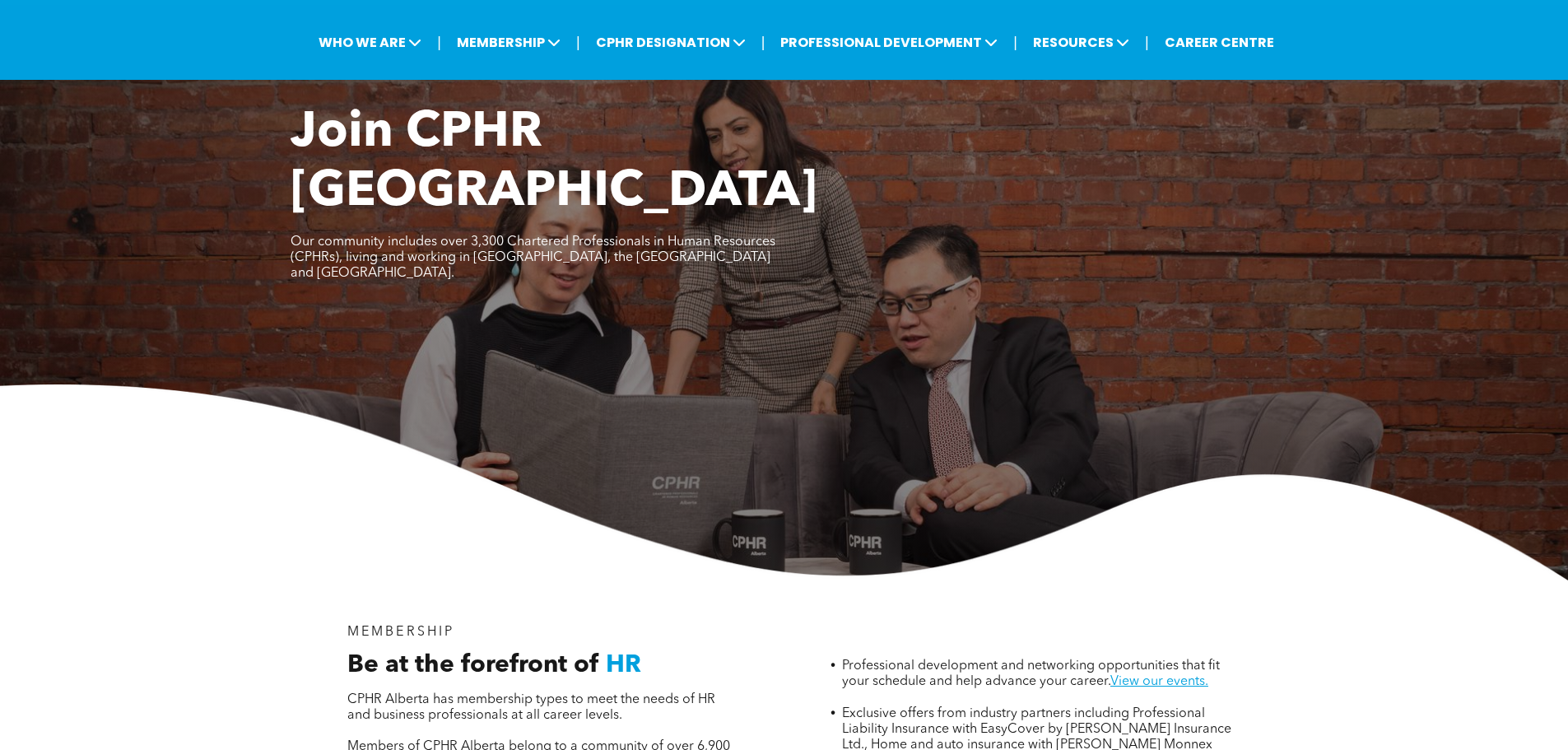
scroll to position [0, 0]
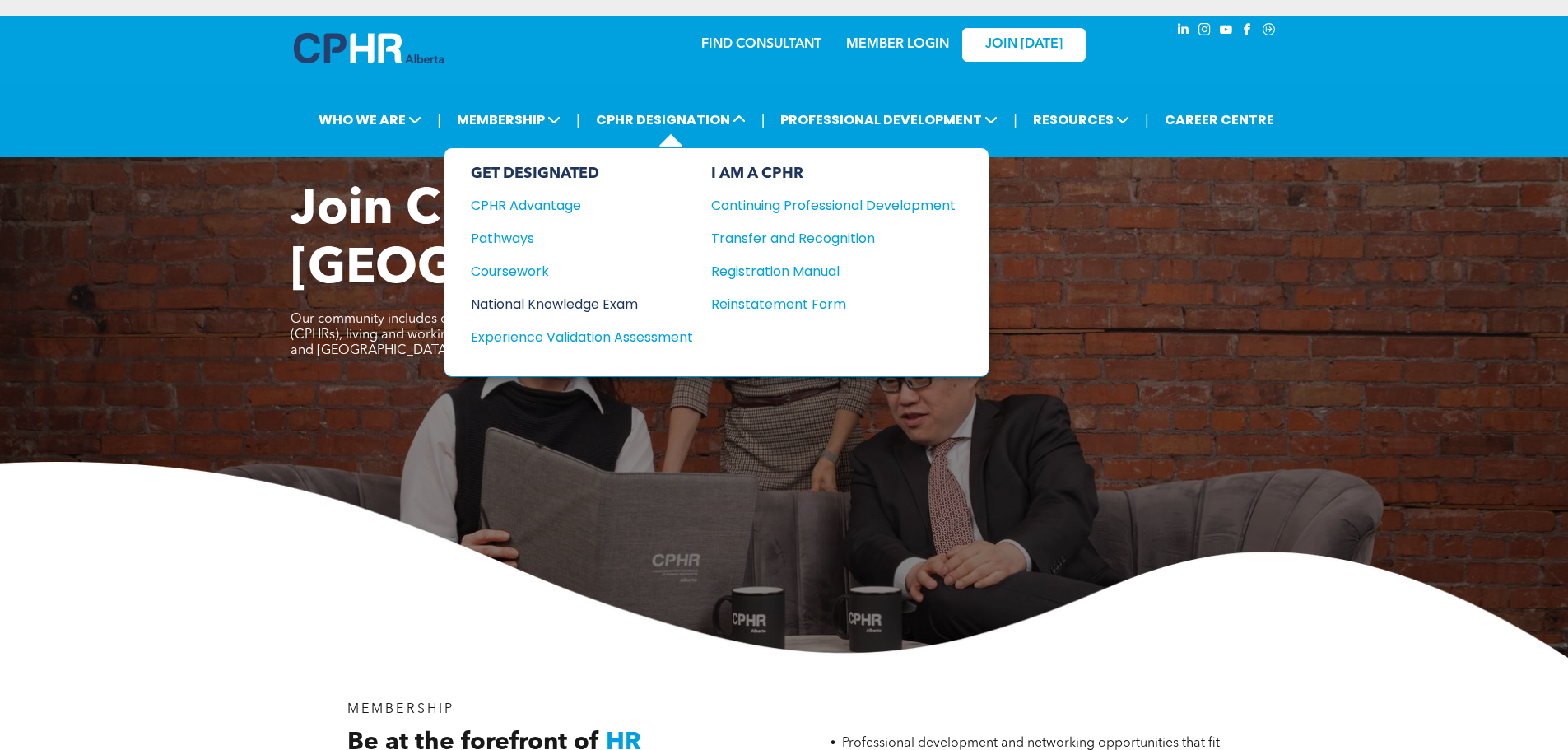
click at [523, 295] on div "National Knowledge Exam" at bounding box center [570, 304] width 200 height 20
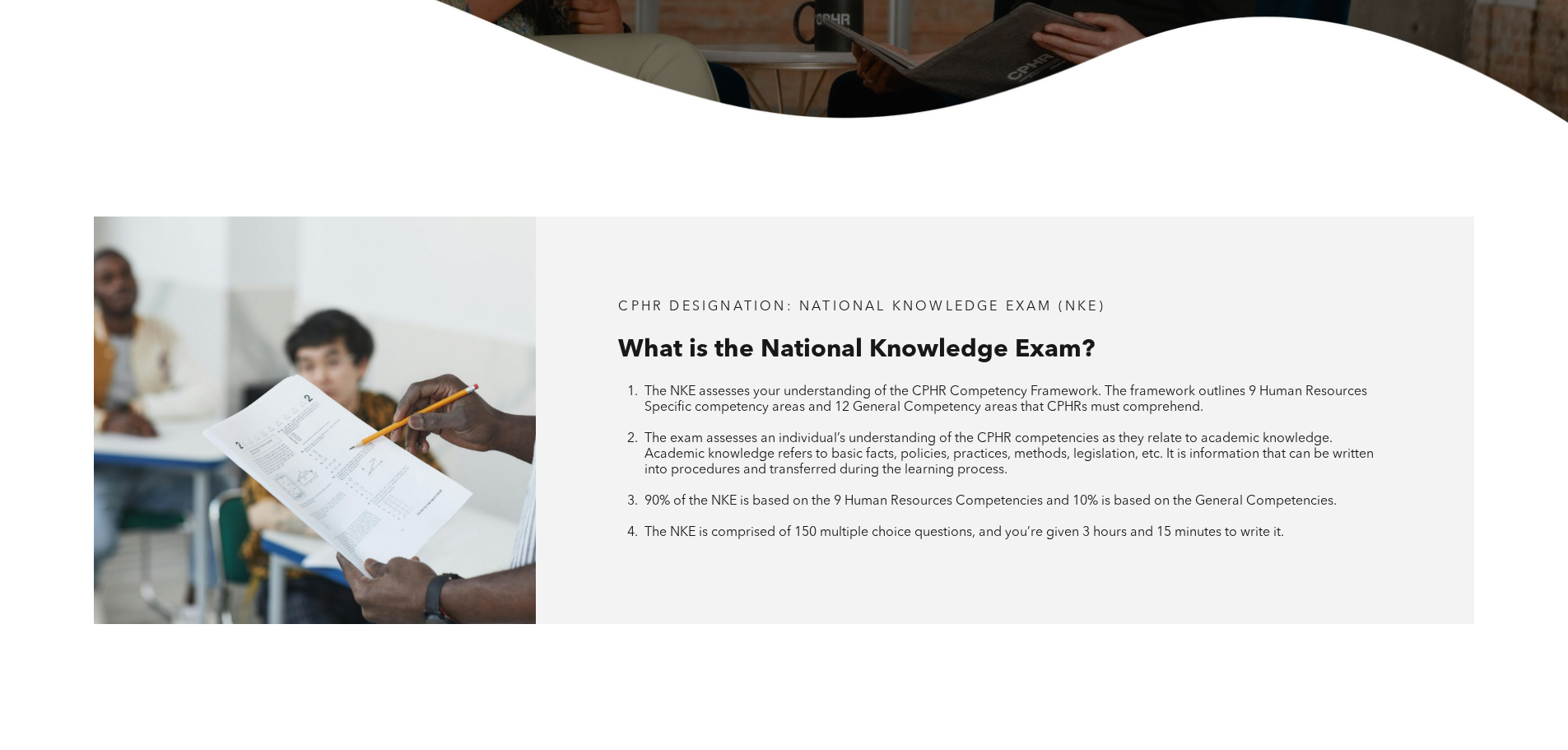
scroll to position [494, 0]
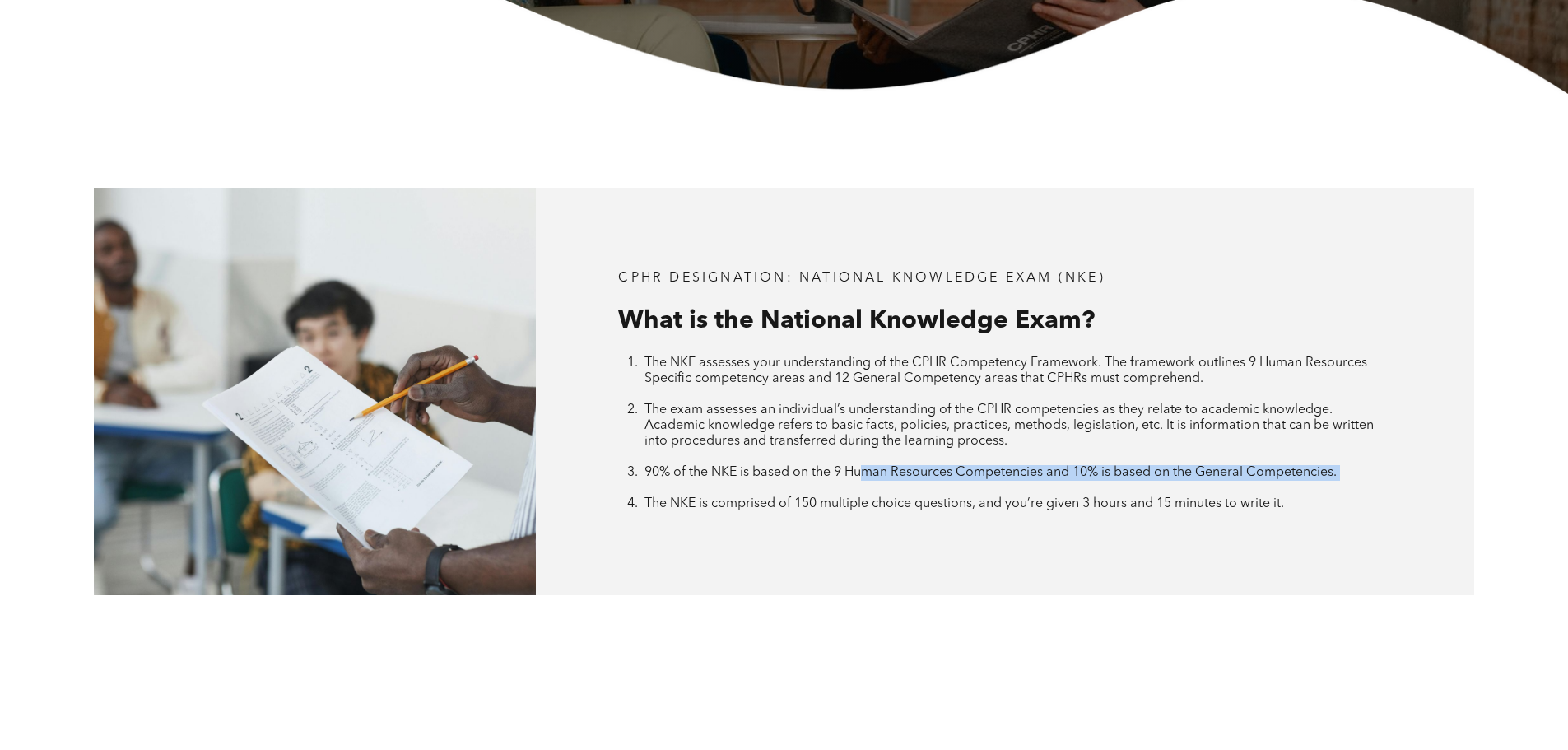
drag, startPoint x: 862, startPoint y: 478, endPoint x: 1102, endPoint y: 486, distance: 240.1
click at [1102, 486] on li "90% of the NKE is based on the 9 Human Resources Competencies and 10% is based …" at bounding box center [1018, 481] width 747 height 31
click at [1096, 557] on div "CPHR DESIGNATION: National Knowledge Exam (NKE) What is the National Knowledge …" at bounding box center [1005, 391] width 938 height 407
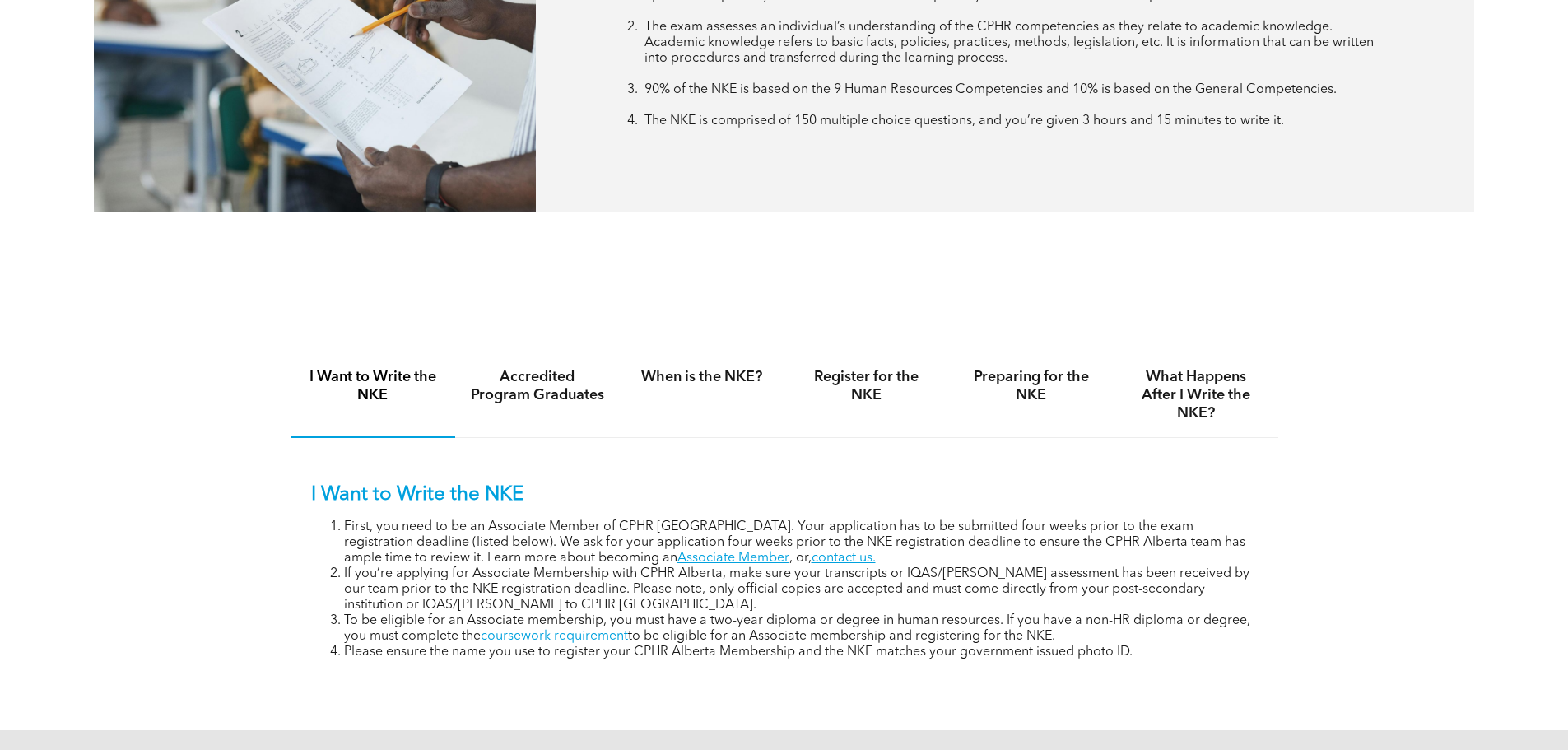
scroll to position [906, 0]
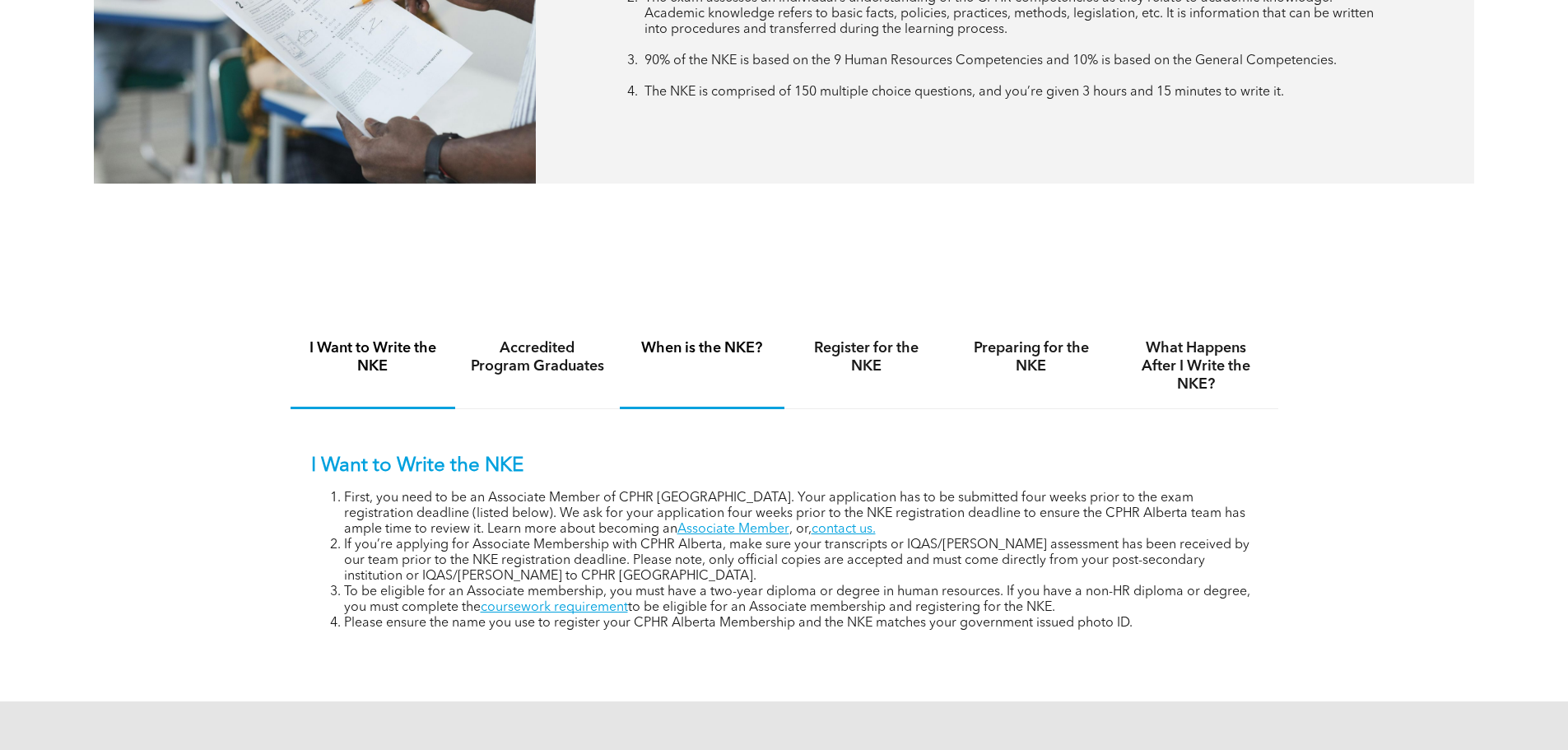
click at [718, 343] on h4 "When is the NKE?" at bounding box center [703, 349] width 135 height 18
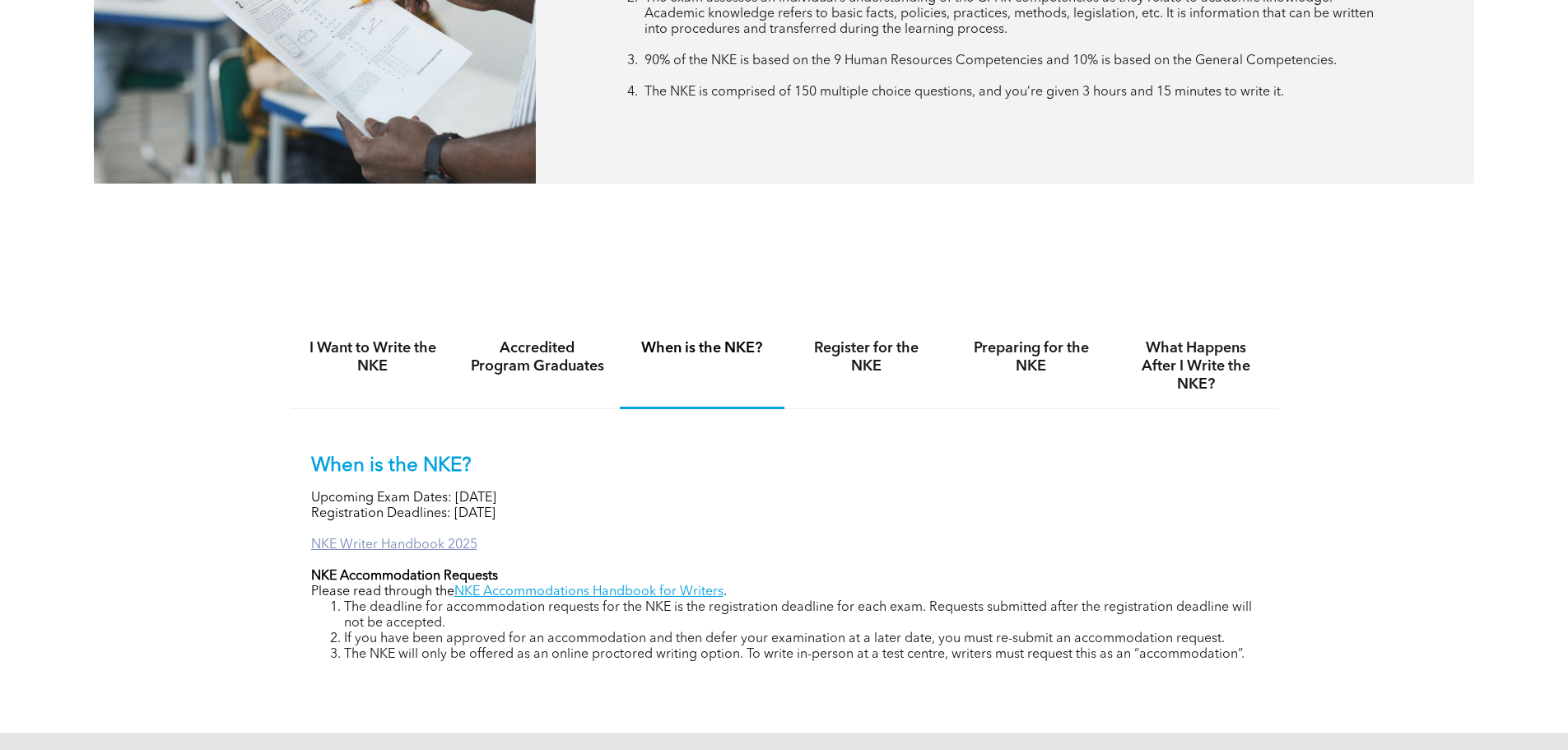
click at [395, 543] on link "NKE Writer Handbook 2025" at bounding box center [395, 545] width 166 height 13
